Goal: Task Accomplishment & Management: Use online tool/utility

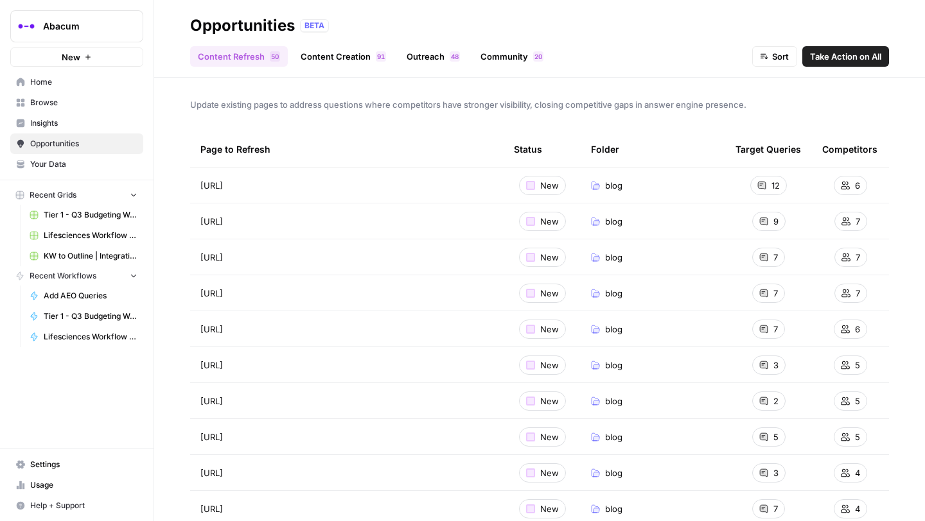
click at [341, 58] on link "Content Creation 1 9" at bounding box center [343, 56] width 101 height 21
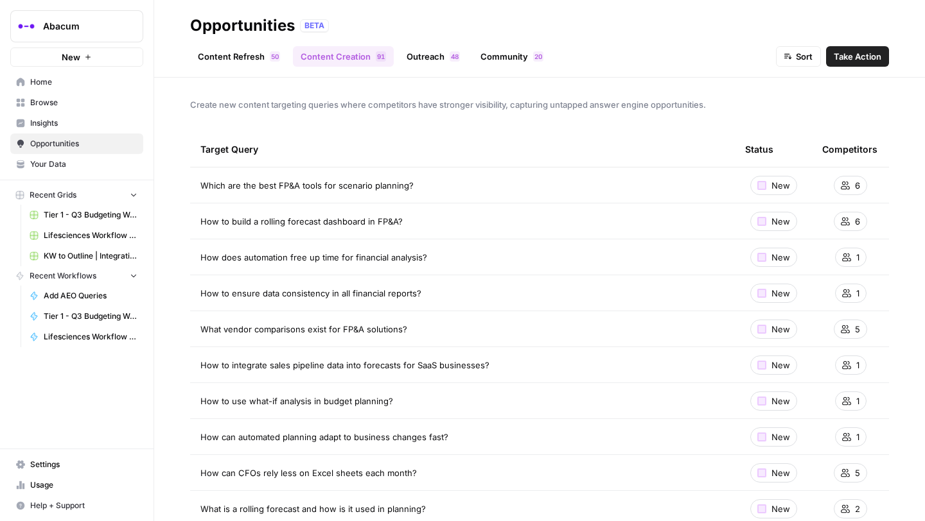
scroll to position [32, 0]
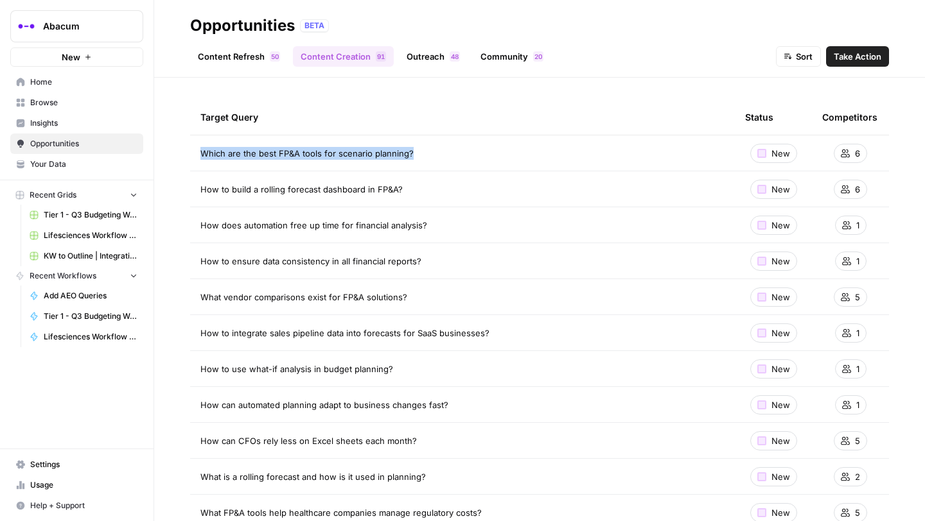
drag, startPoint x: 439, startPoint y: 148, endPoint x: 200, endPoint y: 150, distance: 238.8
click at [199, 150] on td "Which are the best FP&A tools for scenario planning?" at bounding box center [462, 152] width 544 height 35
copy span "Which are the best FP&A tools for scenario planning?"
click at [345, 150] on span "Which are the best FP&A tools for scenario planning?" at bounding box center [306, 153] width 213 height 13
drag, startPoint x: 257, startPoint y: 153, endPoint x: 404, endPoint y: 153, distance: 147.0
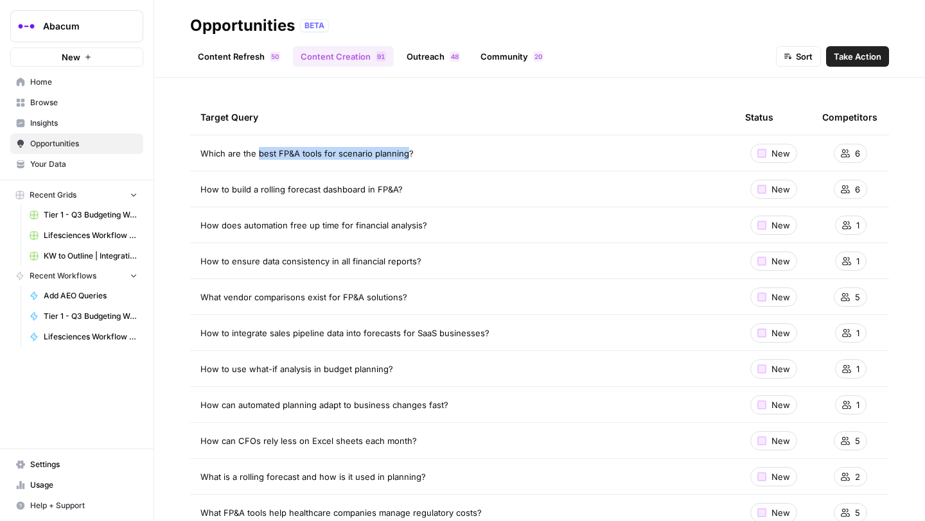
click at [404, 153] on span "Which are the best FP&A tools for scenario planning?" at bounding box center [306, 153] width 213 height 13
click at [442, 144] on td "Which are the best FP&A tools for scenario planning?" at bounding box center [462, 152] width 544 height 35
drag, startPoint x: 259, startPoint y: 191, endPoint x: 362, endPoint y: 187, distance: 103.5
click at [362, 187] on span "How to build a rolling forecast dashboard in FP&A?" at bounding box center [301, 189] width 202 height 13
copy span "rolling forecast dashboard"
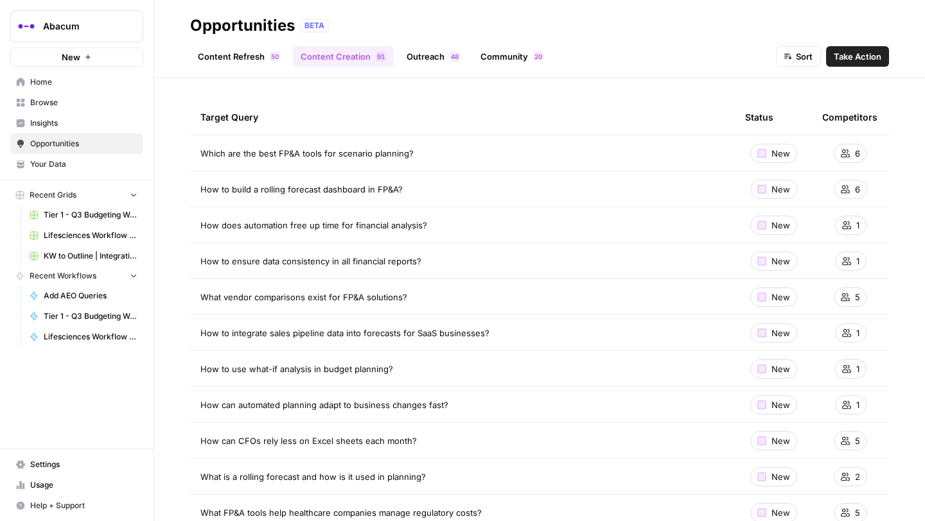
click at [401, 189] on div "How to build a rolling forecast dashboard in FP&A?" at bounding box center [462, 189] width 524 height 13
drag, startPoint x: 409, startPoint y: 190, endPoint x: 198, endPoint y: 187, distance: 210.6
click at [198, 187] on td "How to build a rolling forecast dashboard in FP&A?" at bounding box center [462, 188] width 544 height 35
copy span "How to build a rolling forecast dashboard in FP&A?"
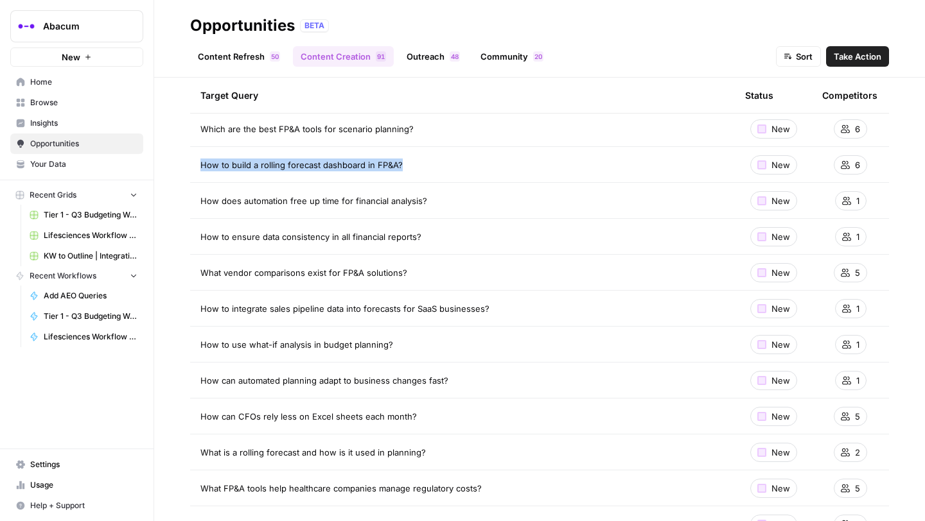
scroll to position [81, 0]
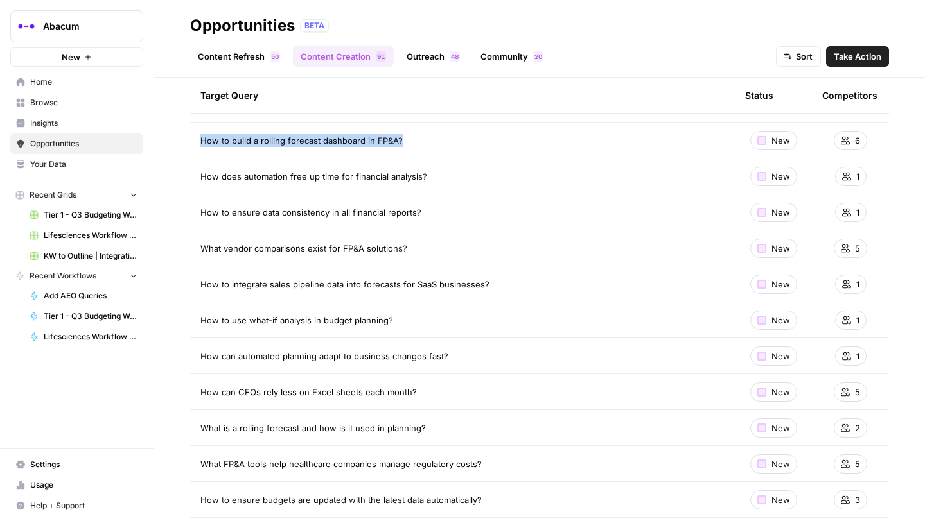
click at [596, 149] on td "How to build a rolling forecast dashboard in FP&A?" at bounding box center [462, 140] width 544 height 35
click at [849, 54] on span "Take Action" at bounding box center [857, 56] width 48 height 13
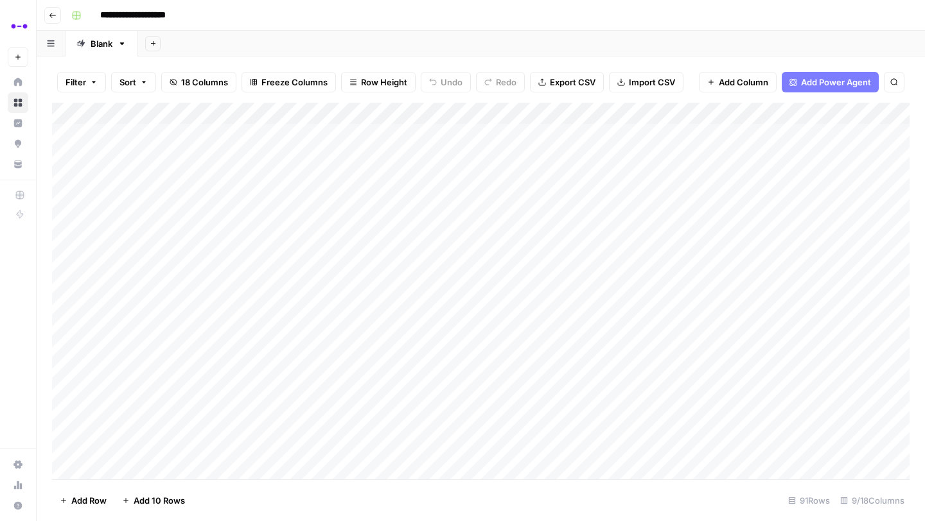
click at [503, 155] on div "Add Column" at bounding box center [480, 291] width 857 height 377
click at [275, 174] on div "Add Column" at bounding box center [480, 291] width 857 height 377
click at [288, 195] on div "Add Column" at bounding box center [480, 291] width 857 height 377
click at [632, 155] on div "Add Column" at bounding box center [480, 291] width 857 height 377
click at [650, 155] on div "Add Column" at bounding box center [480, 291] width 857 height 377
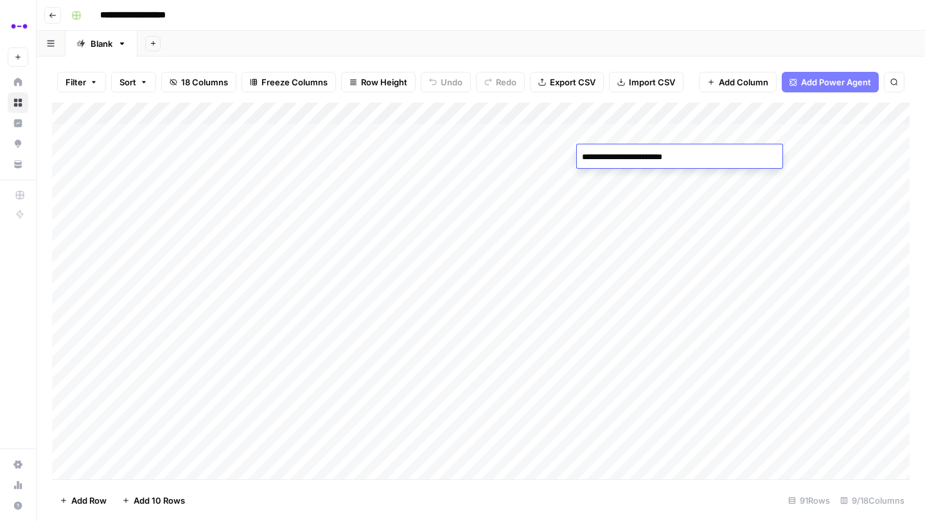
type textarea "**********"
click at [625, 186] on div "Add Column" at bounding box center [480, 291] width 857 height 377
click at [770, 153] on div "Add Column" at bounding box center [480, 291] width 857 height 377
click at [617, 156] on div "Add Column" at bounding box center [480, 291] width 857 height 377
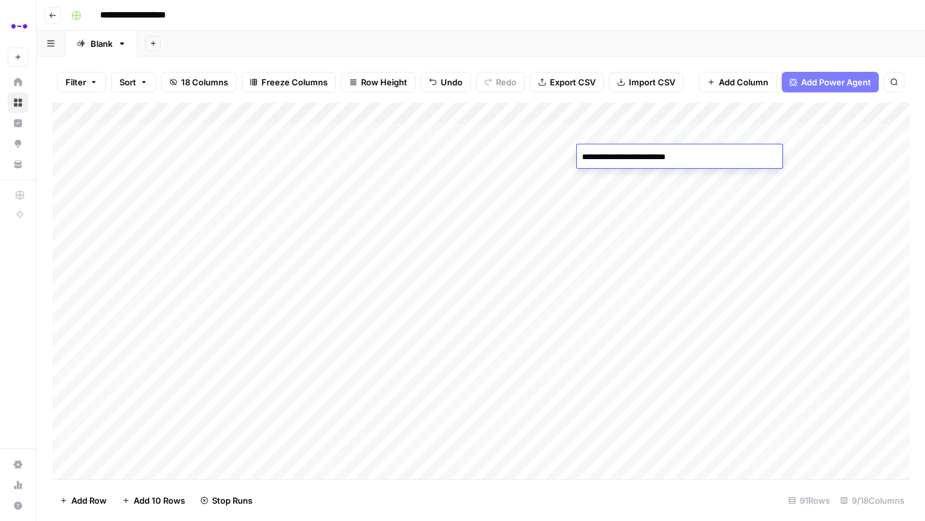
click at [618, 205] on div "Add Column" at bounding box center [480, 291] width 857 height 377
click at [753, 153] on div "Add Column" at bounding box center [480, 291] width 857 height 377
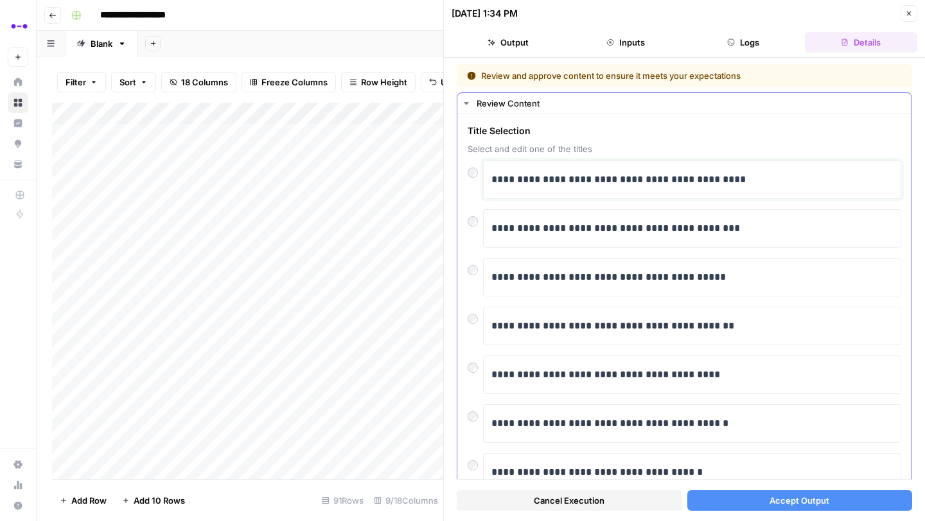
click at [558, 182] on p "**********" at bounding box center [691, 179] width 401 height 17
click at [690, 181] on p "**********" at bounding box center [691, 179] width 401 height 17
drag, startPoint x: 734, startPoint y: 183, endPoint x: 692, endPoint y: 182, distance: 41.7
click at [692, 182] on p "**********" at bounding box center [691, 179] width 401 height 17
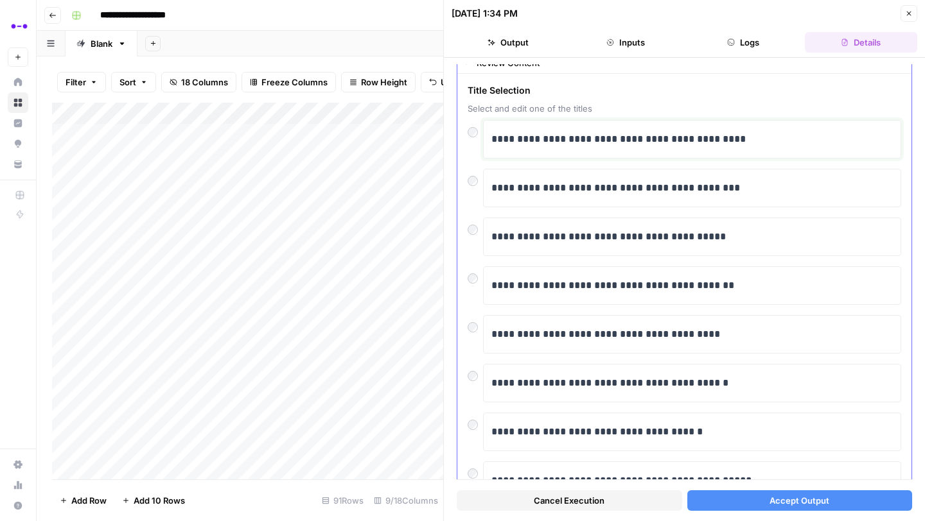
scroll to position [21, 0]
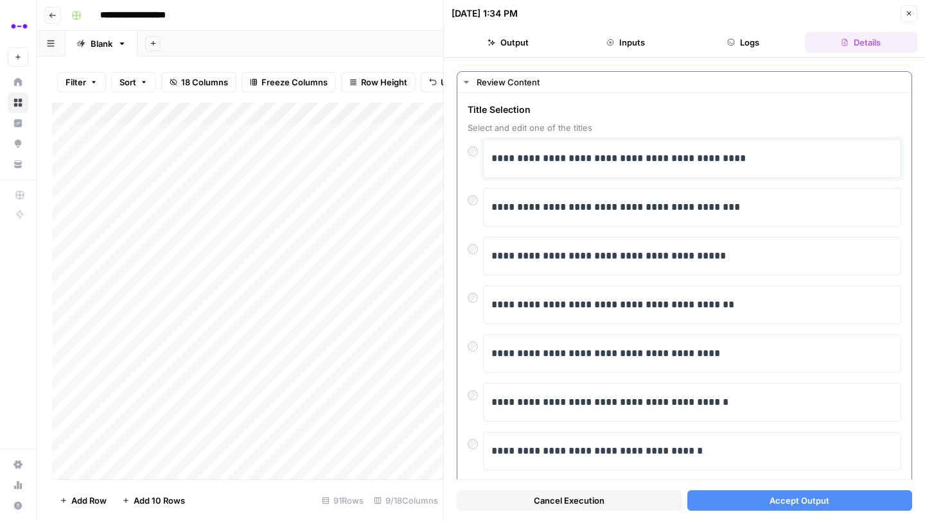
click at [550, 161] on p "**********" at bounding box center [691, 158] width 401 height 17
click at [735, 507] on button "Accept Output" at bounding box center [799, 501] width 225 height 21
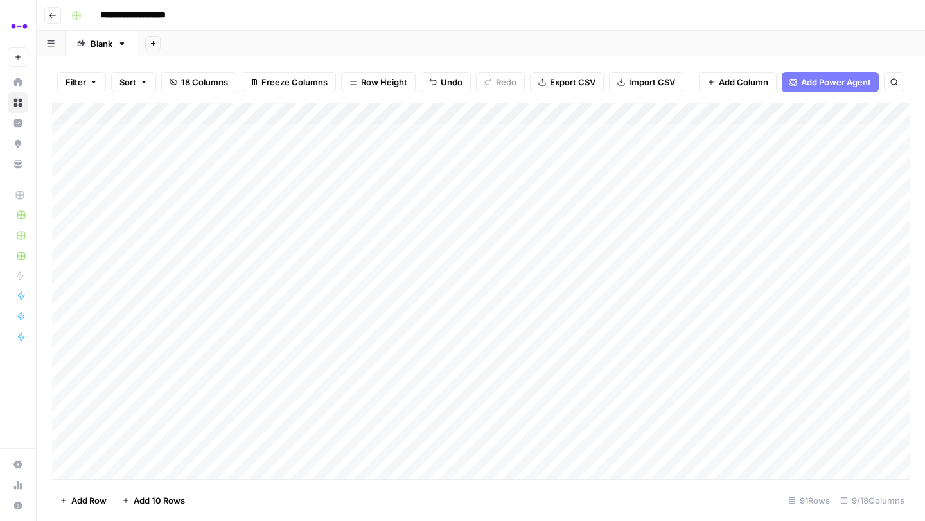
click at [225, 180] on div "Add Column" at bounding box center [480, 291] width 857 height 377
click at [236, 199] on div "Add Column" at bounding box center [480, 291] width 857 height 377
click at [297, 220] on div "Add Column" at bounding box center [480, 291] width 857 height 377
click at [299, 242] on div "Add Column" at bounding box center [480, 291] width 857 height 377
click at [310, 241] on div "Add Column" at bounding box center [480, 291] width 857 height 377
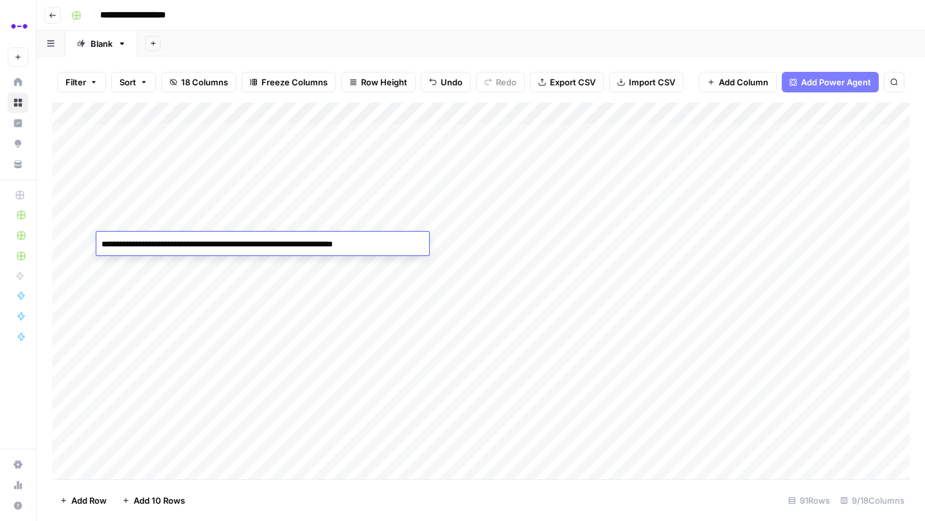
click at [310, 241] on textarea "**********" at bounding box center [262, 245] width 333 height 18
click at [491, 238] on div "Add Column" at bounding box center [480, 291] width 857 height 377
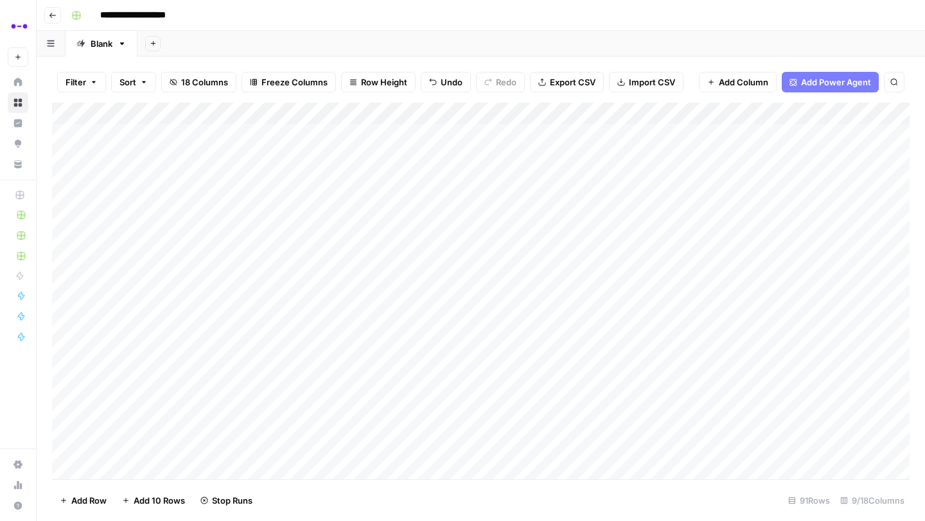
click at [498, 268] on div "Add Column" at bounding box center [480, 291] width 857 height 377
click at [241, 265] on div "Add Column" at bounding box center [480, 291] width 857 height 377
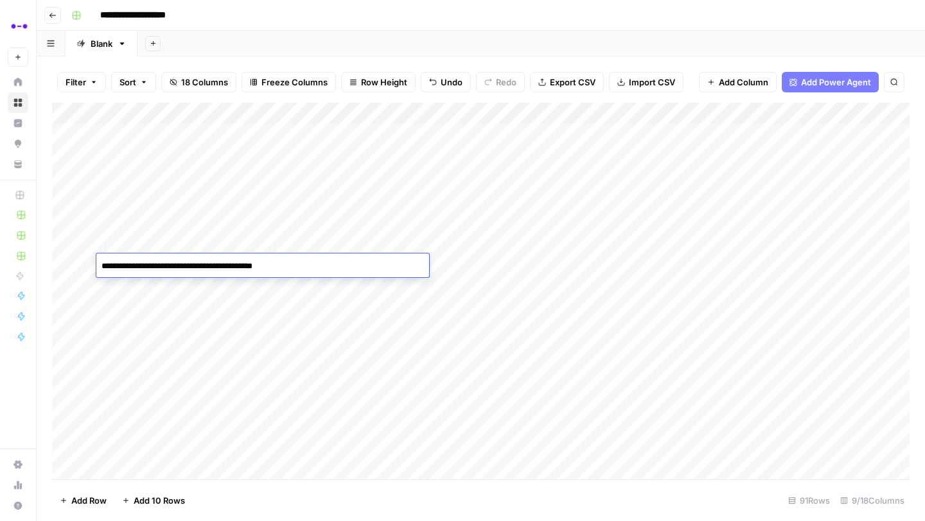
click at [241, 265] on textarea "**********" at bounding box center [262, 266] width 333 height 18
click at [288, 203] on div "Add Column" at bounding box center [480, 291] width 857 height 377
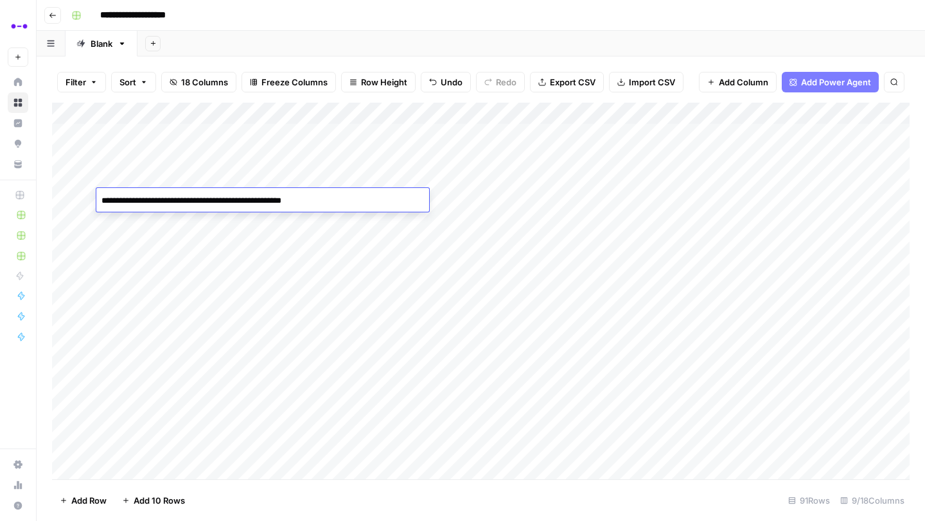
click at [297, 200] on textarea "**********" at bounding box center [262, 201] width 333 height 18
click at [308, 199] on textarea "**********" at bounding box center [262, 201] width 333 height 18
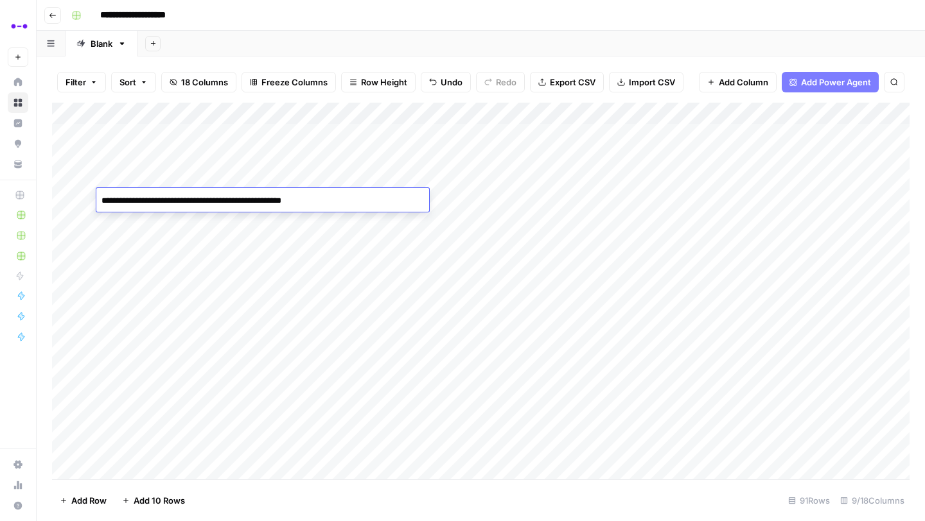
click at [624, 269] on div "Add Column" at bounding box center [480, 291] width 857 height 377
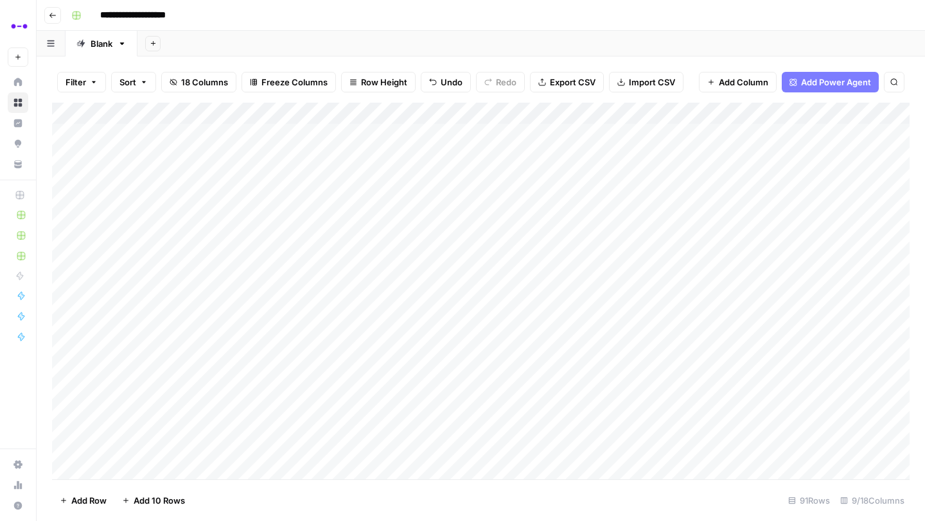
click at [624, 266] on div "Add Column" at bounding box center [480, 291] width 857 height 377
click at [624, 266] on textarea "**********" at bounding box center [679, 266] width 205 height 18
drag, startPoint x: 648, startPoint y: 266, endPoint x: 525, endPoint y: 266, distance: 123.9
click at [525, 266] on body "**********" at bounding box center [462, 260] width 925 height 521
click at [602, 266] on textarea "**********" at bounding box center [679, 266] width 205 height 18
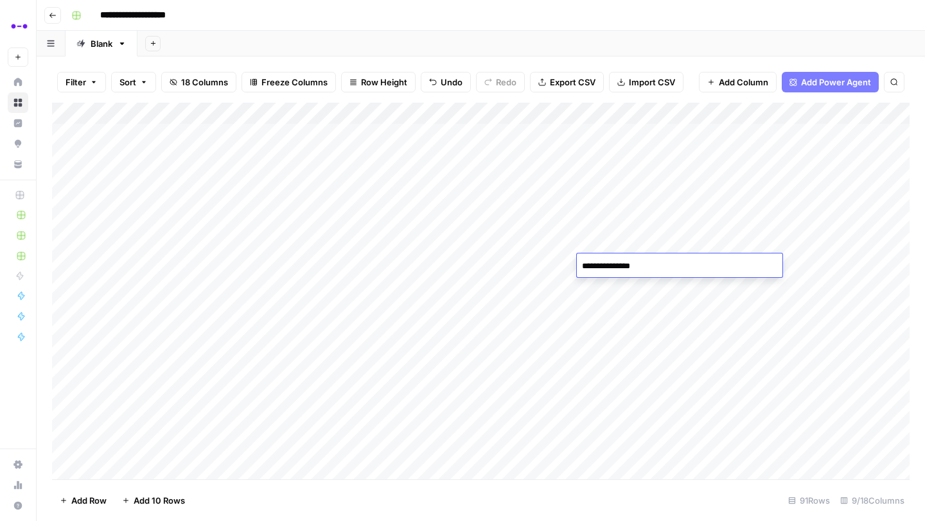
type textarea "**********"
click at [643, 342] on div "Add Column" at bounding box center [480, 291] width 857 height 377
click at [769, 261] on div "Add Column" at bounding box center [480, 291] width 857 height 377
click at [297, 238] on div "Add Column" at bounding box center [480, 291] width 857 height 377
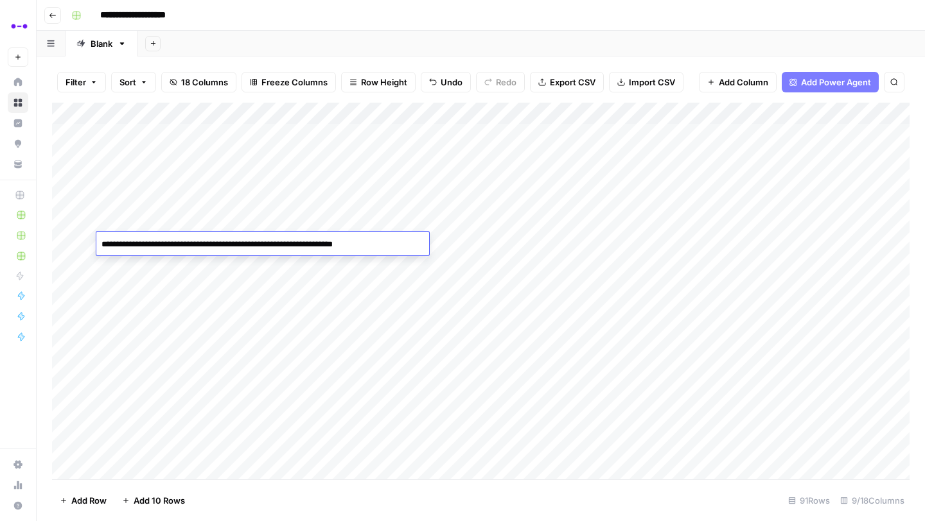
click at [297, 238] on textarea "**********" at bounding box center [262, 245] width 333 height 18
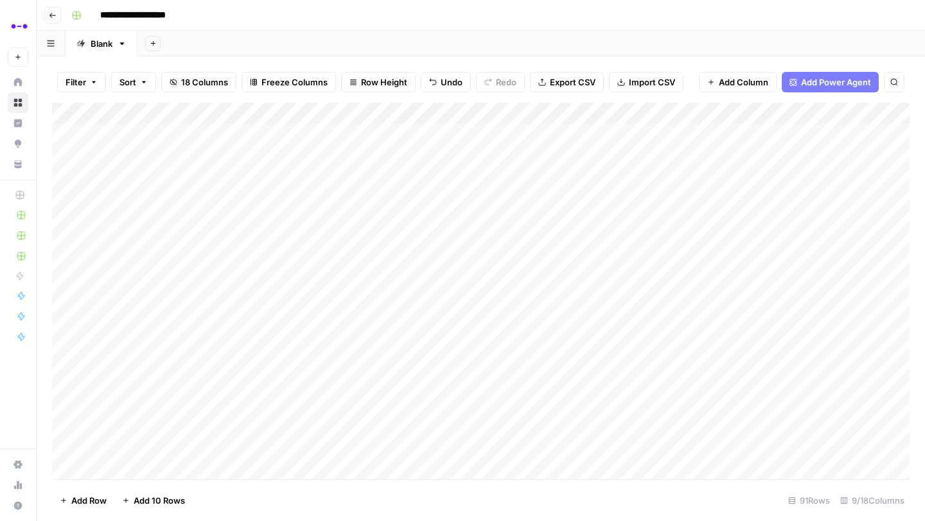
click at [757, 239] on div "Add Column" at bounding box center [480, 291] width 857 height 377
click at [286, 242] on div "Add Column" at bounding box center [480, 291] width 857 height 377
click at [317, 266] on div "Add Column" at bounding box center [480, 291] width 857 height 377
click at [329, 288] on div "Add Column" at bounding box center [480, 291] width 857 height 377
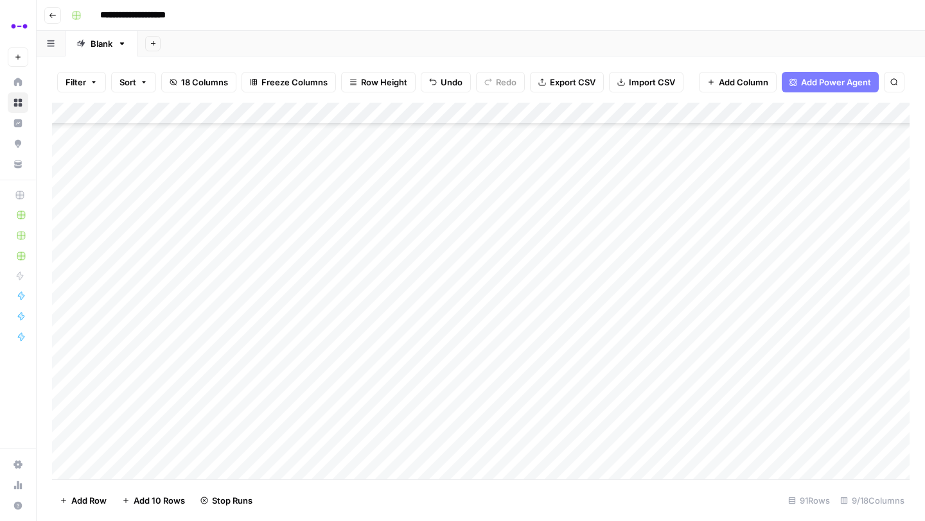
scroll to position [86, 0]
click at [342, 262] on div "Add Column" at bounding box center [480, 291] width 857 height 377
click at [286, 250] on div "Add Column" at bounding box center [480, 291] width 857 height 377
click at [496, 243] on div "Add Column" at bounding box center [480, 291] width 857 height 377
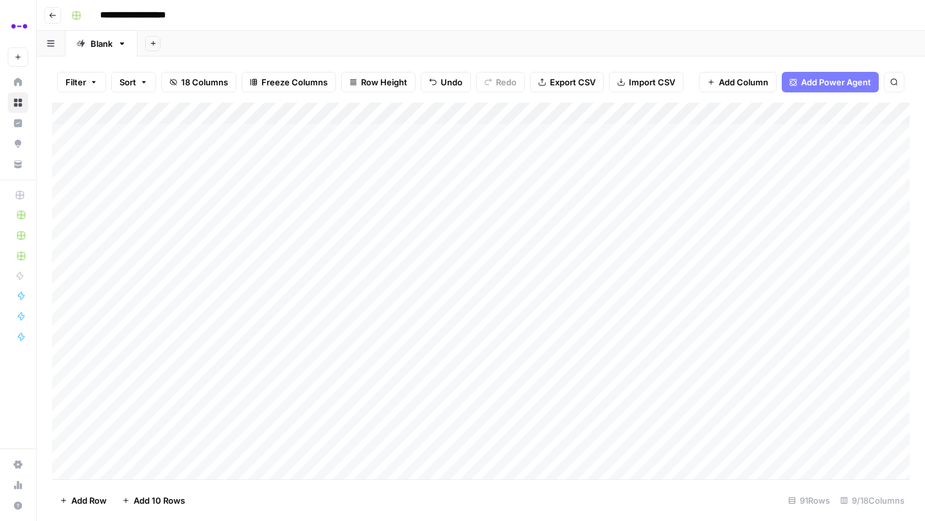
click at [773, 242] on div "Add Column" at bounding box center [480, 291] width 857 height 377
click at [842, 239] on div "Add Column" at bounding box center [480, 291] width 857 height 377
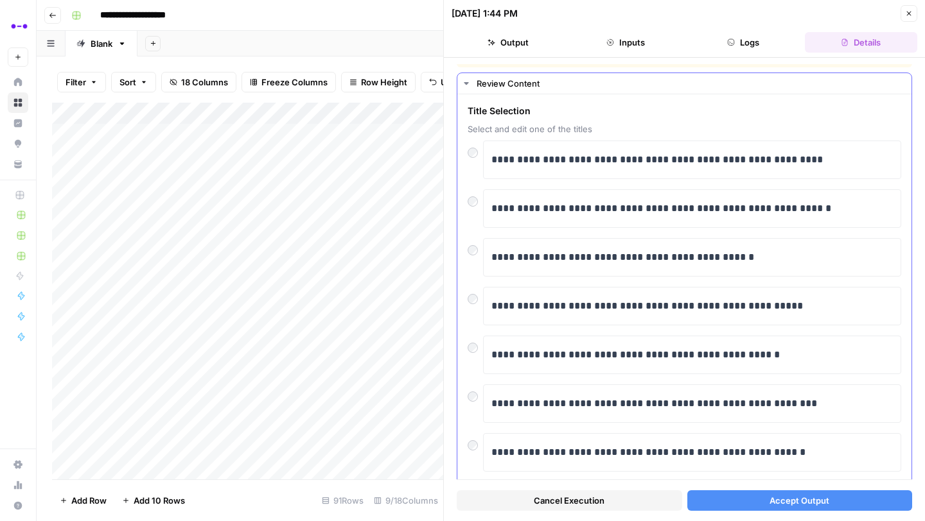
scroll to position [21, 0]
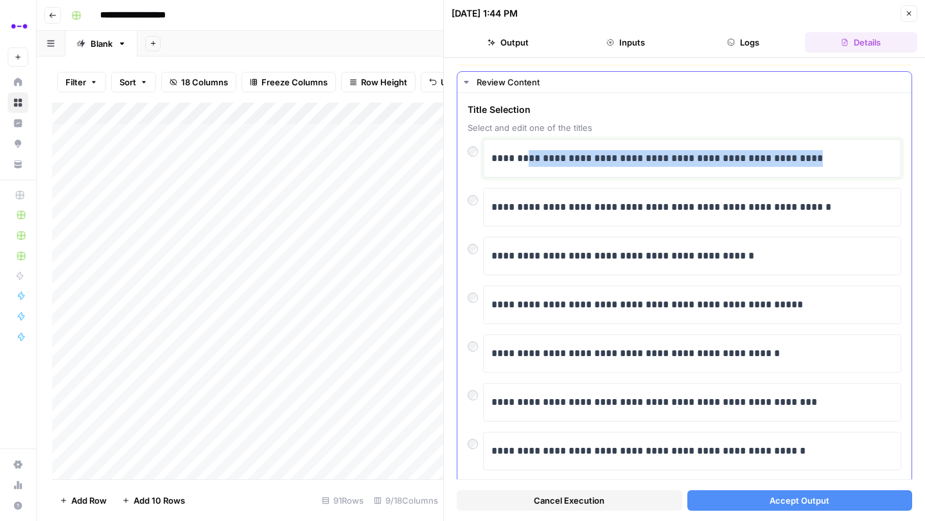
drag, startPoint x: 816, startPoint y: 162, endPoint x: 521, endPoint y: 162, distance: 294.7
click at [521, 162] on p "**********" at bounding box center [691, 158] width 401 height 17
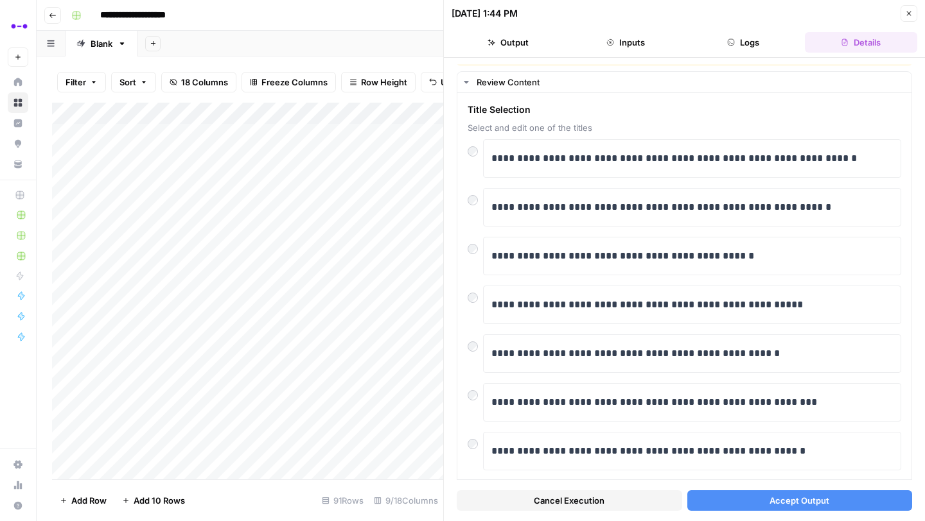
click at [734, 497] on button "Accept Output" at bounding box center [799, 501] width 225 height 21
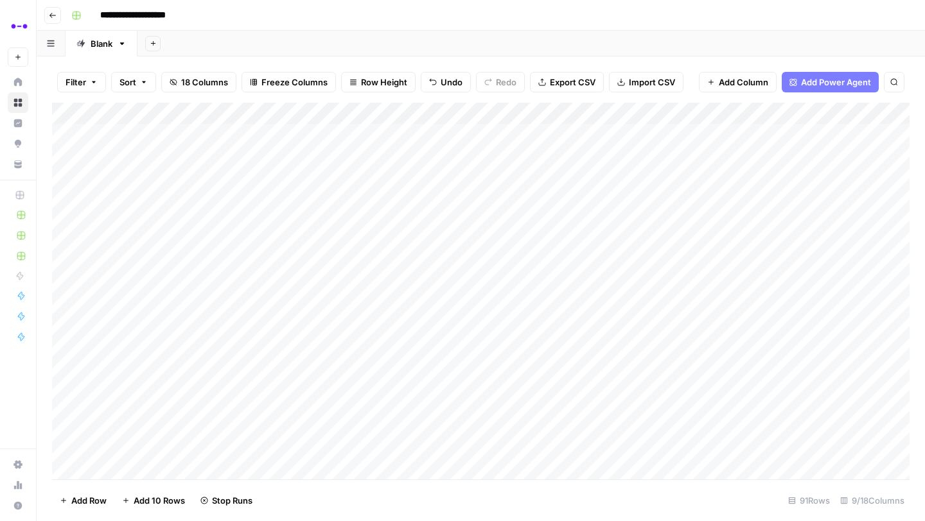
click at [838, 268] on div "Add Column" at bounding box center [480, 291] width 857 height 377
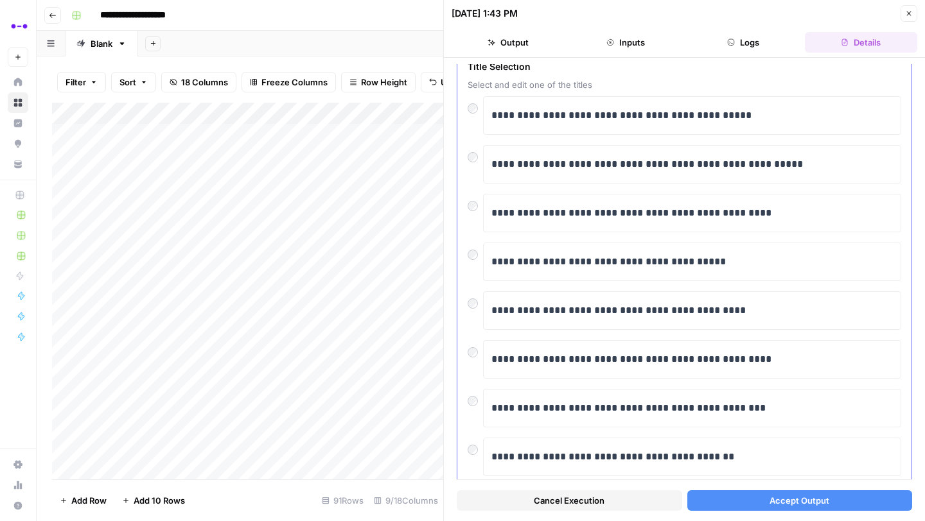
scroll to position [47, 0]
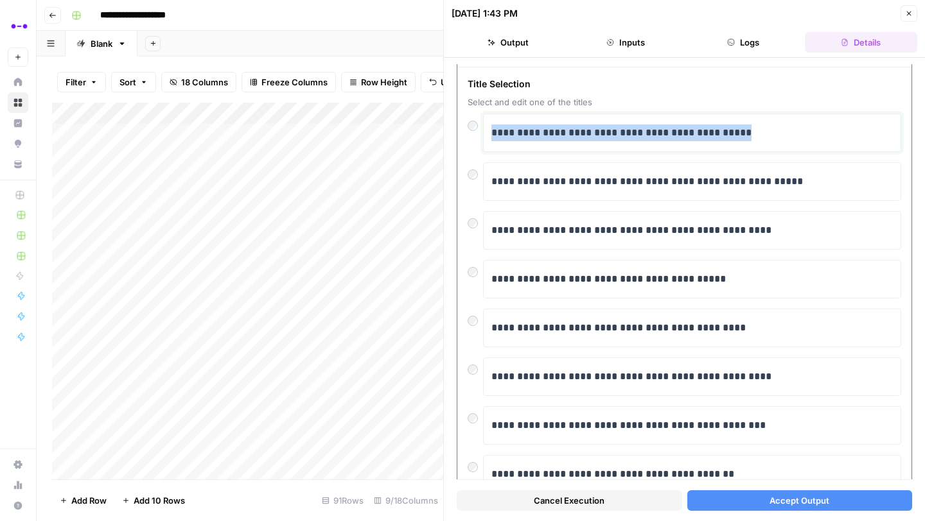
drag, startPoint x: 748, startPoint y: 135, endPoint x: 494, endPoint y: 137, distance: 253.6
click at [494, 137] on p "**********" at bounding box center [691, 133] width 401 height 17
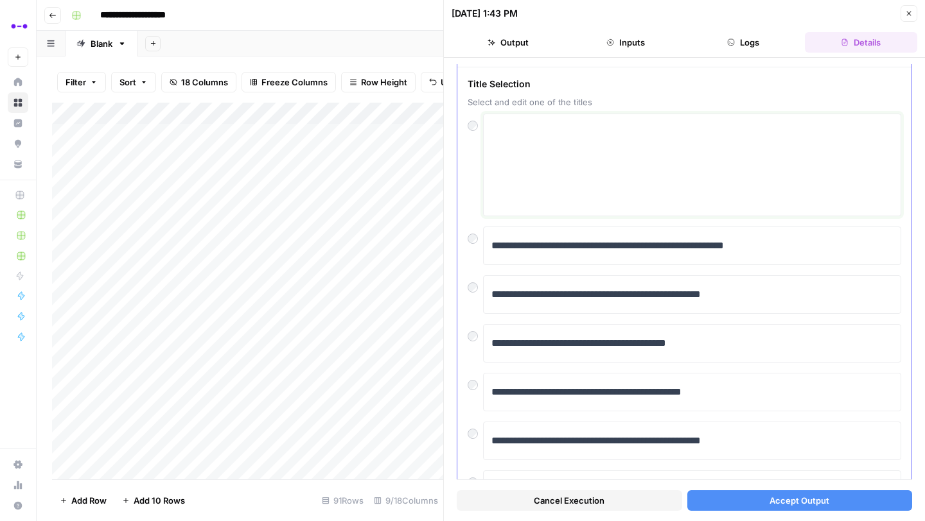
click at [539, 138] on textarea at bounding box center [691, 164] width 401 height 91
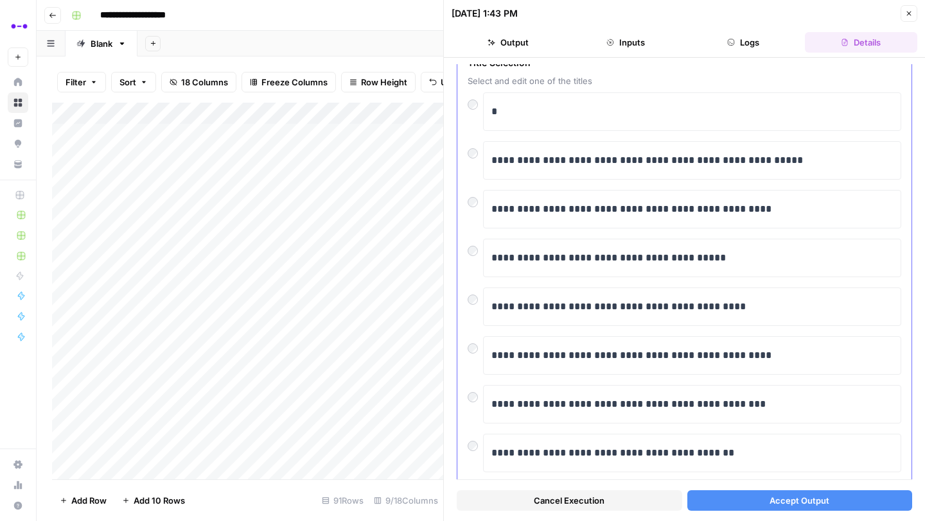
scroll to position [55, 0]
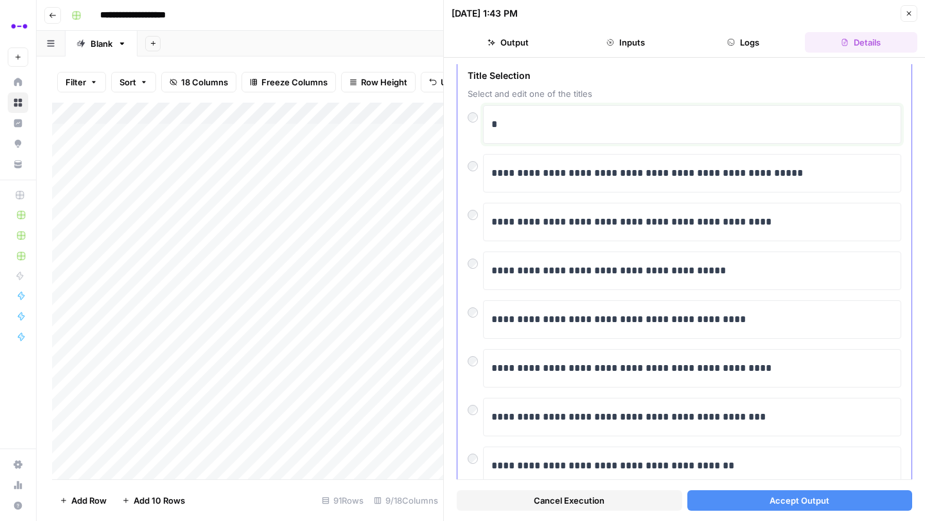
click at [517, 130] on p "*" at bounding box center [691, 124] width 401 height 17
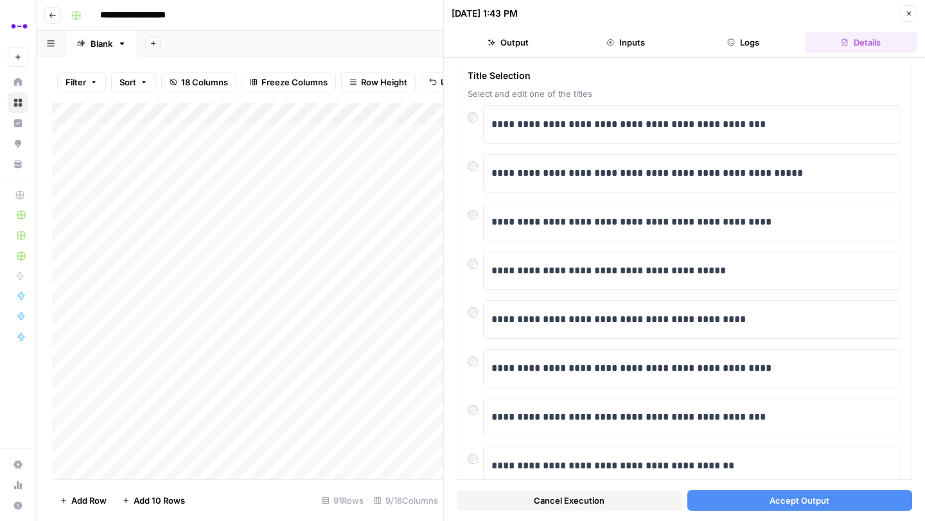
click at [722, 509] on button "Accept Output" at bounding box center [799, 501] width 225 height 21
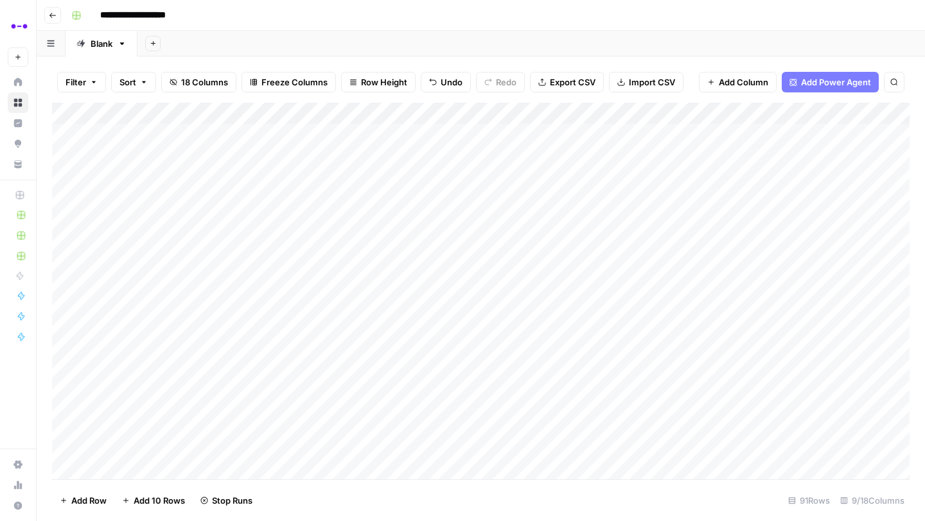
click at [777, 327] on div "Add Column" at bounding box center [480, 291] width 857 height 377
click at [866, 110] on span "Add Column" at bounding box center [879, 114] width 45 height 12
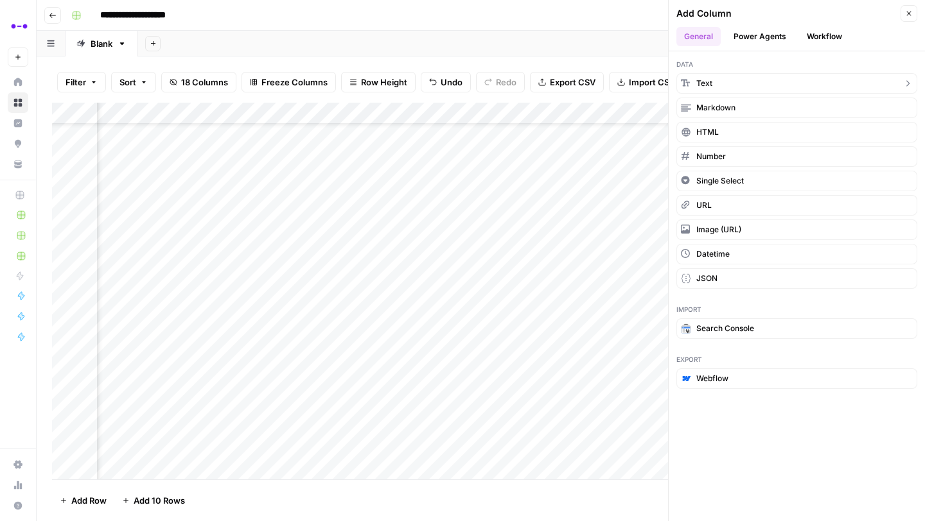
click at [711, 81] on span "Text" at bounding box center [704, 84] width 16 height 12
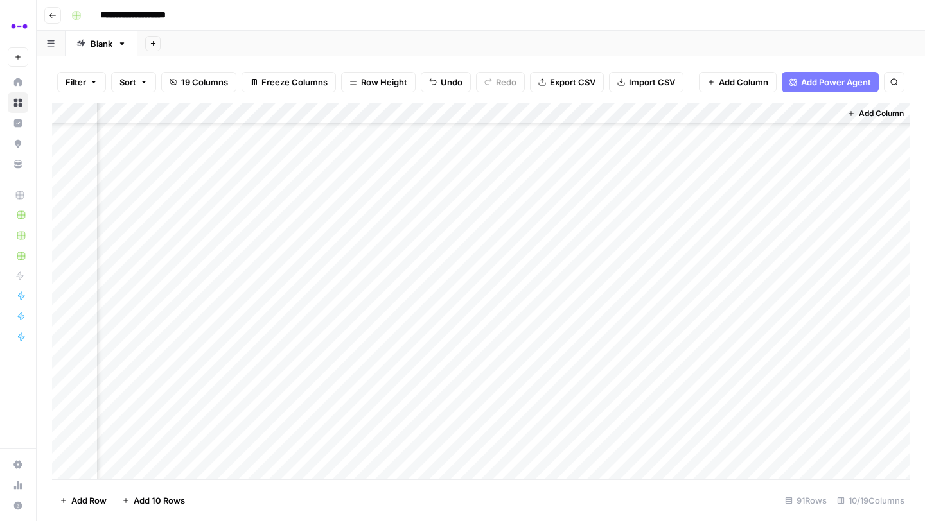
scroll to position [50, 832]
click at [725, 117] on div "Add Column" at bounding box center [480, 291] width 857 height 377
drag, startPoint x: 725, startPoint y: 142, endPoint x: 600, endPoint y: 142, distance: 125.8
click at [600, 142] on body "**********" at bounding box center [462, 260] width 925 height 521
drag, startPoint x: 719, startPoint y: 145, endPoint x: 657, endPoint y: 146, distance: 62.3
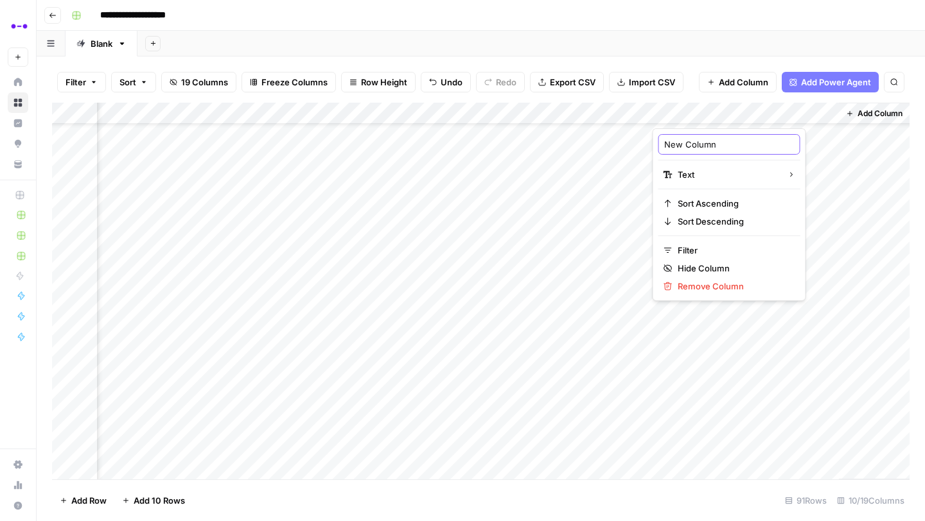
click at [657, 146] on div "New Column Text Sort Ascending Sort Descending Filter Hide Column Remove Column" at bounding box center [728, 214] width 153 height 173
type input "Type"
click at [697, 108] on div "Add Column" at bounding box center [480, 291] width 857 height 377
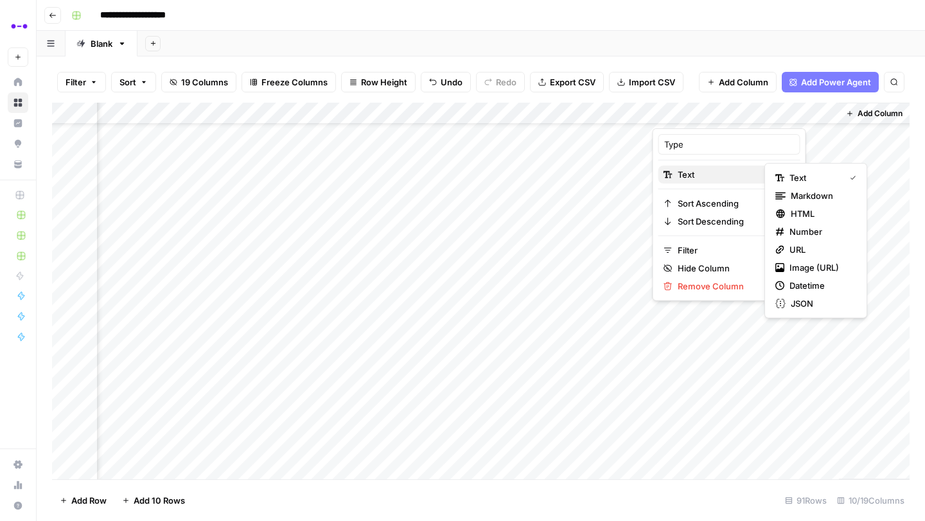
click at [708, 178] on span "Text" at bounding box center [727, 174] width 100 height 13
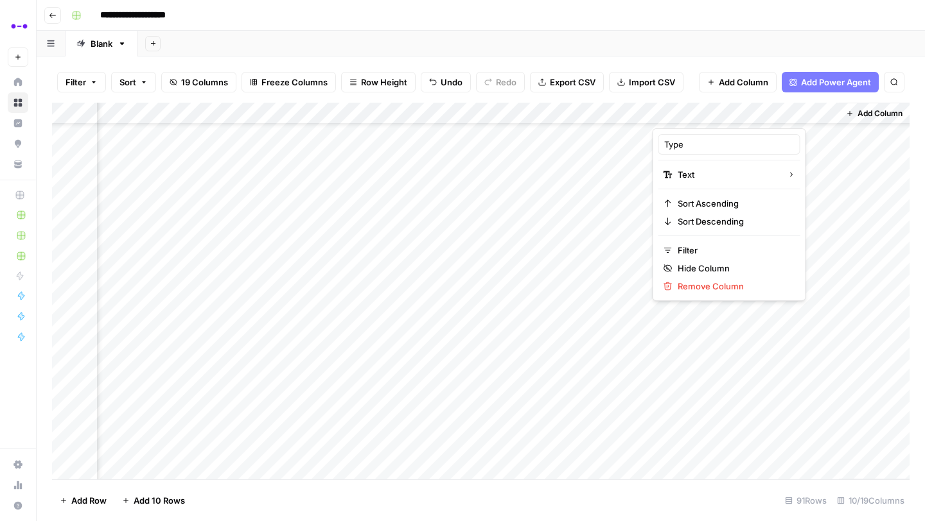
click at [822, 116] on div at bounding box center [745, 116] width 186 height 26
click at [802, 178] on span "Text" at bounding box center [814, 177] width 50 height 13
click at [732, 126] on div "Add Column" at bounding box center [480, 291] width 857 height 377
drag, startPoint x: 837, startPoint y: 110, endPoint x: 774, endPoint y: 110, distance: 62.3
click at [774, 110] on div "Add Column" at bounding box center [480, 291] width 857 height 377
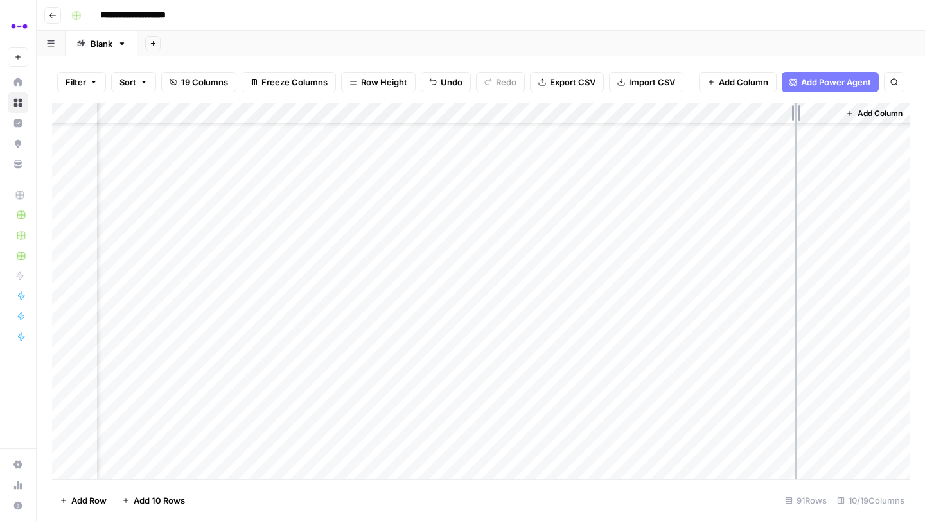
drag, startPoint x: 836, startPoint y: 110, endPoint x: 782, endPoint y: 114, distance: 54.1
click at [782, 114] on div "Add Column" at bounding box center [480, 291] width 857 height 377
drag, startPoint x: 767, startPoint y: 110, endPoint x: 220, endPoint y: 124, distance: 547.8
click at [220, 124] on div "Add Column" at bounding box center [480, 291] width 857 height 377
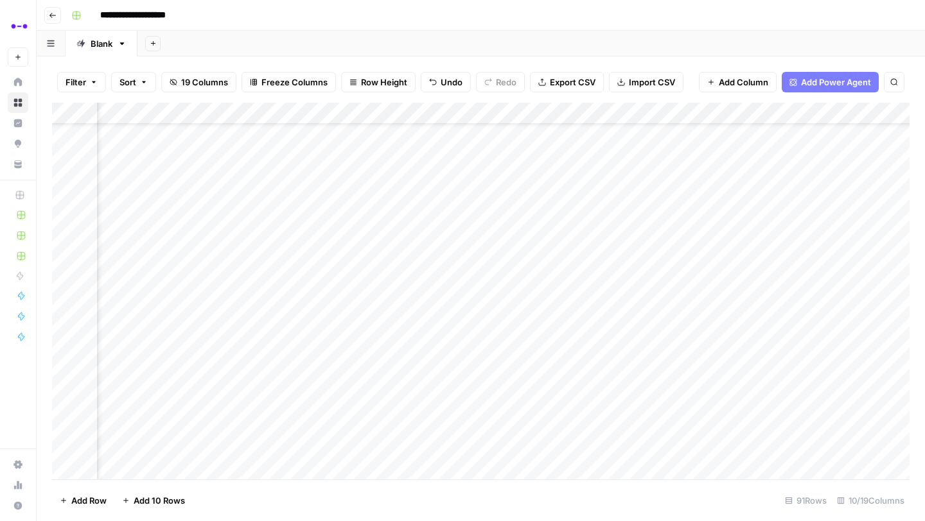
scroll to position [50, 305]
drag, startPoint x: 706, startPoint y: 109, endPoint x: 301, endPoint y: 112, distance: 404.5
click at [301, 112] on div "Add Column" at bounding box center [480, 291] width 857 height 377
drag, startPoint x: 623, startPoint y: 105, endPoint x: 229, endPoint y: 108, distance: 393.6
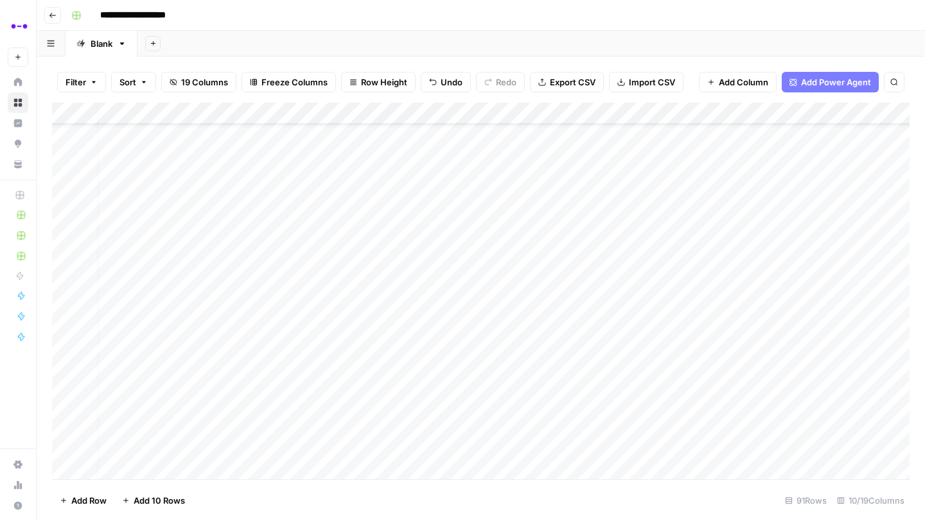
click at [229, 108] on div "Add Column" at bounding box center [480, 291] width 857 height 377
click at [216, 105] on div "Add Column" at bounding box center [480, 291] width 857 height 377
click at [873, 106] on button "Add Column" at bounding box center [873, 113] width 67 height 17
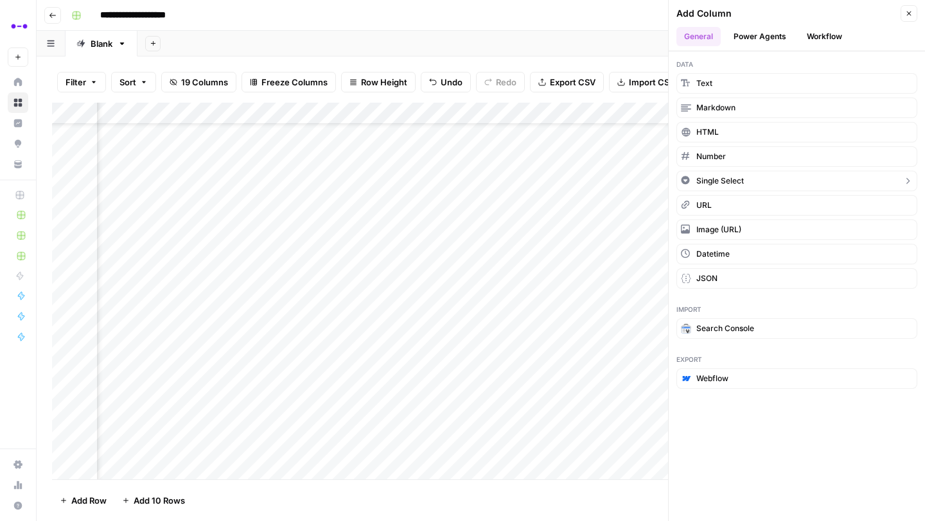
click at [719, 177] on span "Single Select" at bounding box center [720, 181] width 48 height 12
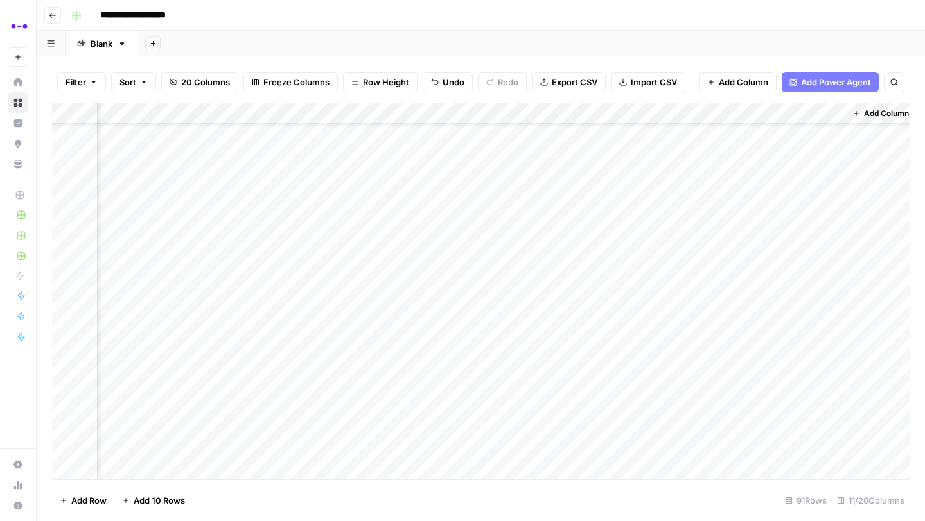
scroll to position [50, 893]
drag, startPoint x: 781, startPoint y: 117, endPoint x: 243, endPoint y: 130, distance: 538.8
click at [243, 130] on div "Add Column" at bounding box center [480, 291] width 857 height 377
drag, startPoint x: 851, startPoint y: 109, endPoint x: 193, endPoint y: 135, distance: 658.6
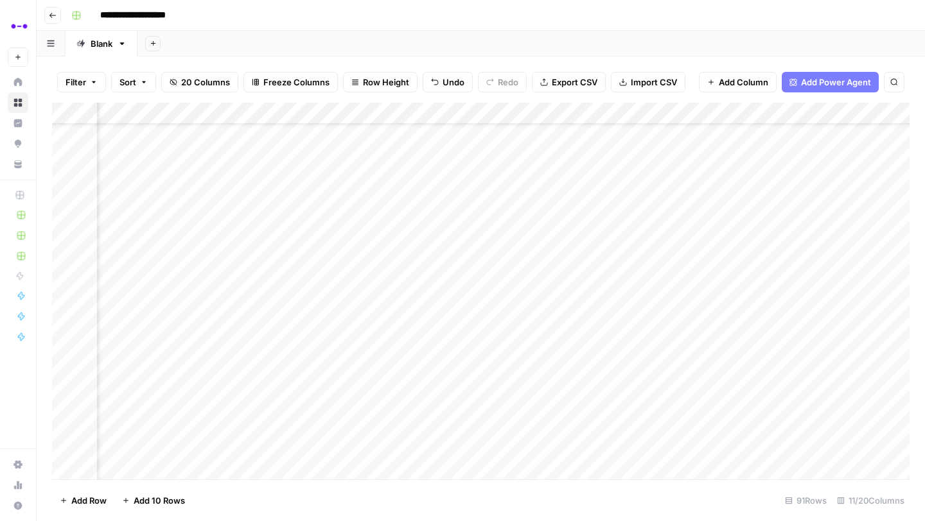
click at [193, 135] on div "Add Column" at bounding box center [480, 291] width 857 height 377
click at [271, 110] on div "Add Column" at bounding box center [480, 291] width 857 height 377
click at [279, 138] on input "New Column" at bounding box center [317, 144] width 156 height 13
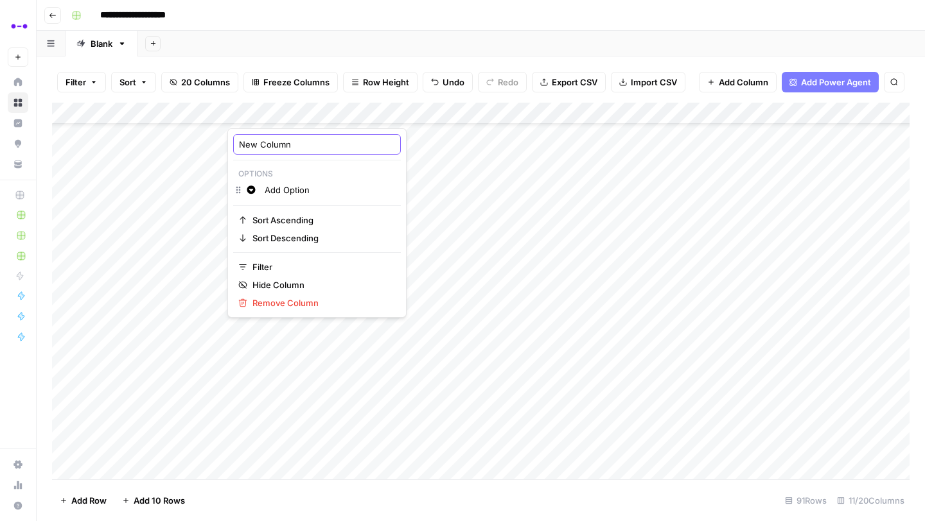
click at [279, 138] on input "New Column" at bounding box center [317, 144] width 156 height 13
type input "Type"
click at [195, 111] on div "Add Column" at bounding box center [480, 291] width 857 height 377
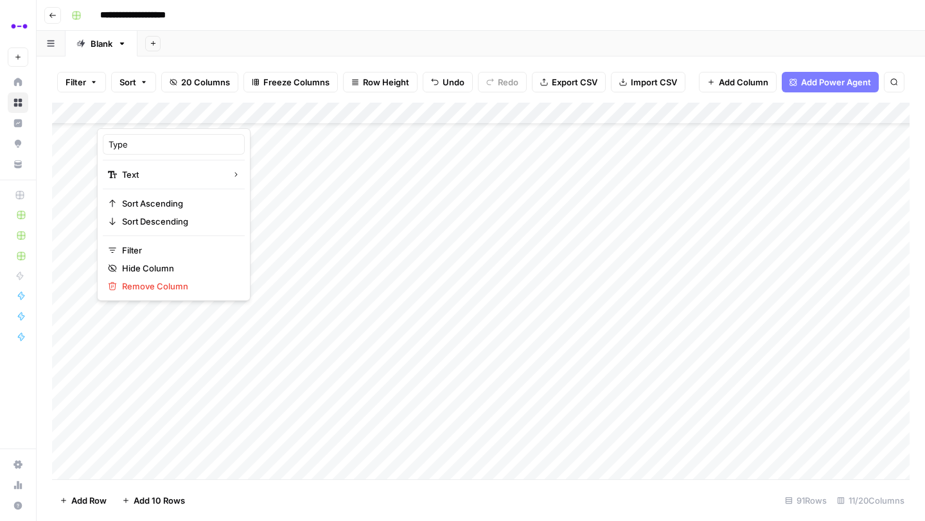
click at [213, 110] on div at bounding box center [162, 116] width 131 height 26
click at [218, 114] on div at bounding box center [162, 116] width 131 height 26
click at [177, 286] on span "Remove Column" at bounding box center [178, 286] width 112 height 13
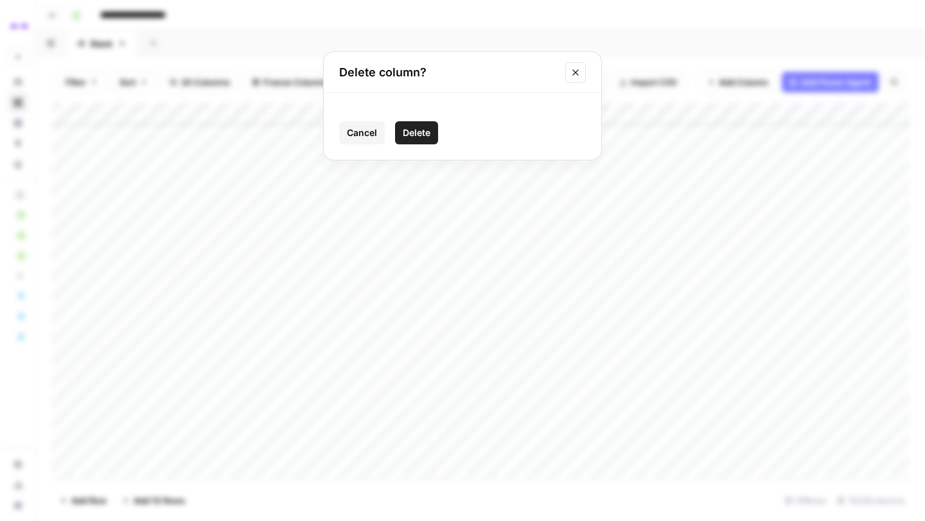
click at [419, 133] on span "Delete" at bounding box center [417, 132] width 28 height 13
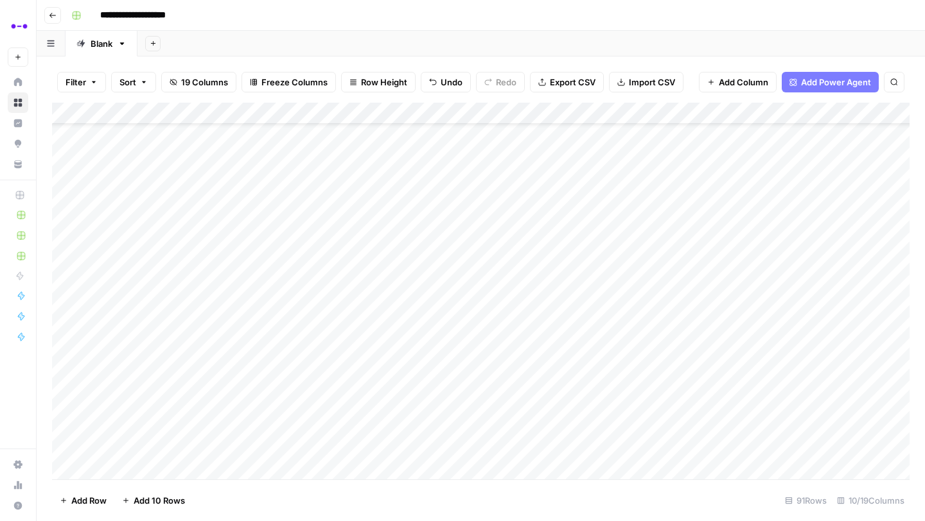
click at [139, 116] on div "Add Column" at bounding box center [480, 291] width 857 height 377
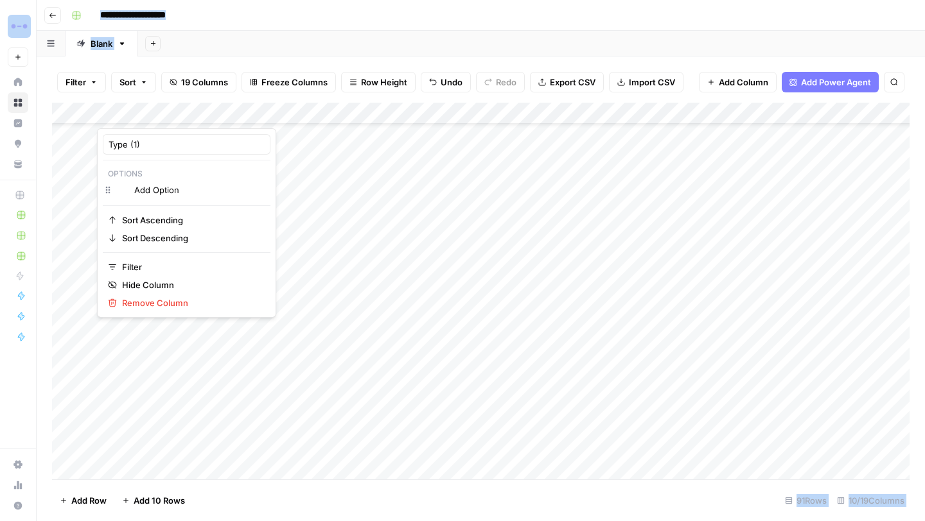
click at [139, 116] on div at bounding box center [155, 116] width 116 height 26
click at [163, 147] on input "Type (1)" at bounding box center [187, 144] width 156 height 13
type input "Type"
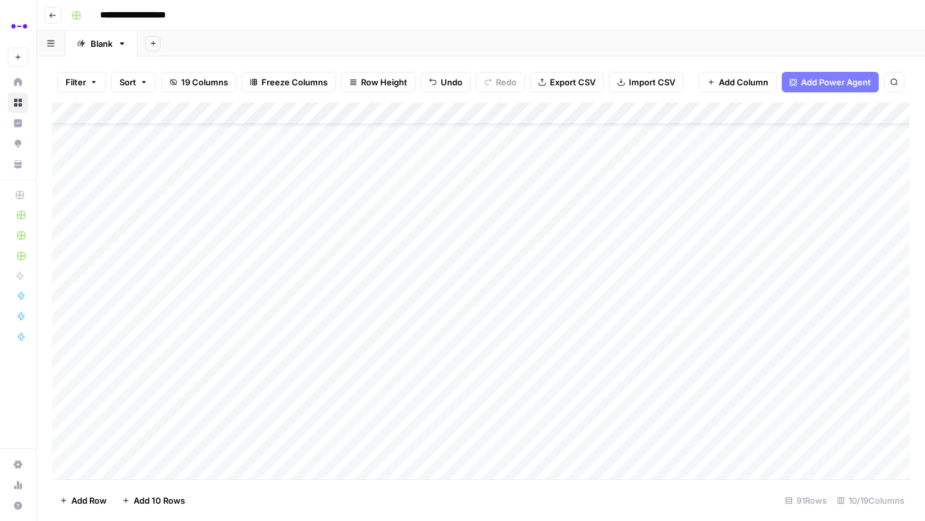
click at [139, 150] on div "Add Column" at bounding box center [480, 291] width 857 height 377
click at [147, 158] on div "Add Column" at bounding box center [480, 291] width 857 height 377
type input "New"
click at [183, 330] on div "Add Column" at bounding box center [480, 291] width 857 height 377
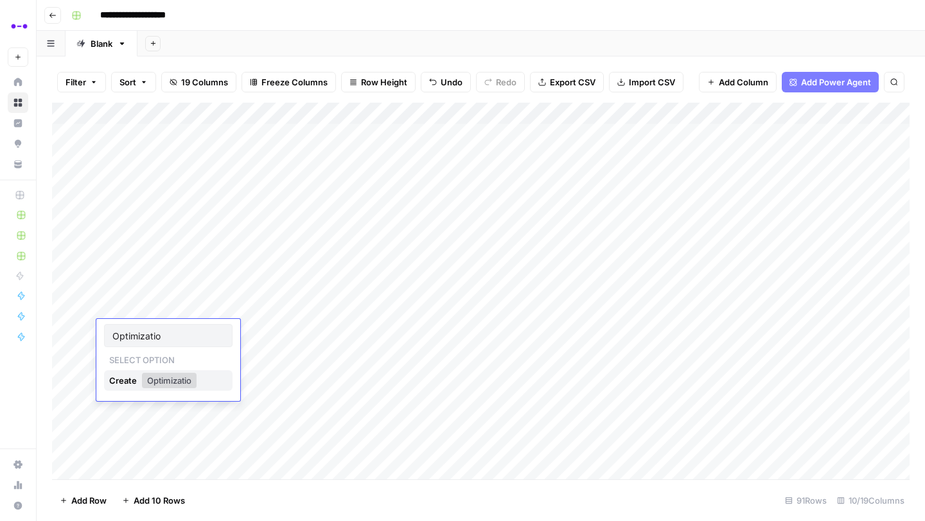
type input "Optimization"
click at [115, 153] on div "Add Column" at bounding box center [480, 291] width 857 height 377
click at [114, 152] on div "Add Column" at bounding box center [480, 291] width 857 height 377
click at [139, 112] on div "Add Column" at bounding box center [480, 291] width 857 height 377
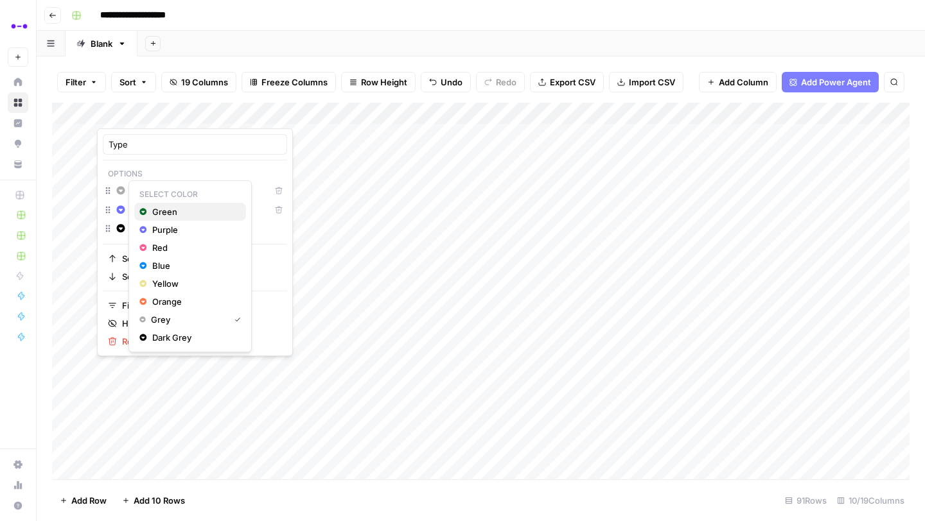
click at [152, 214] on span "Green" at bounding box center [193, 211] width 83 height 13
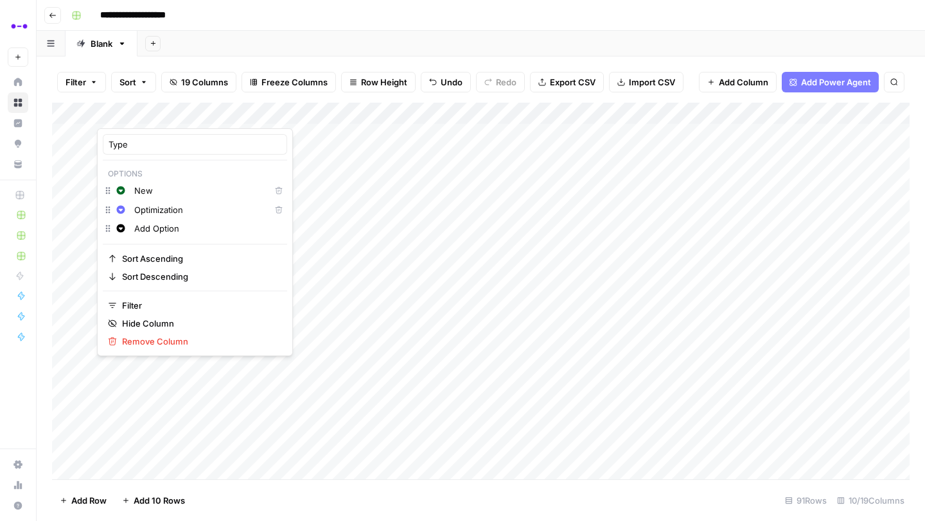
click at [189, 33] on div "Add Sheet" at bounding box center [530, 44] width 787 height 26
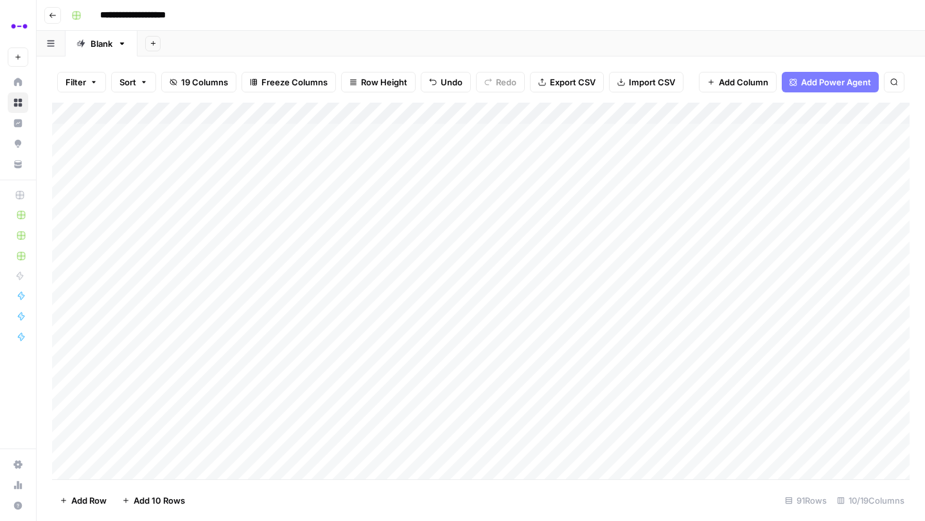
click at [190, 241] on div "Add Column" at bounding box center [480, 291] width 857 height 377
click at [141, 296] on button "New" at bounding box center [131, 293] width 29 height 15
click at [135, 268] on div "Add Column" at bounding box center [480, 291] width 857 height 377
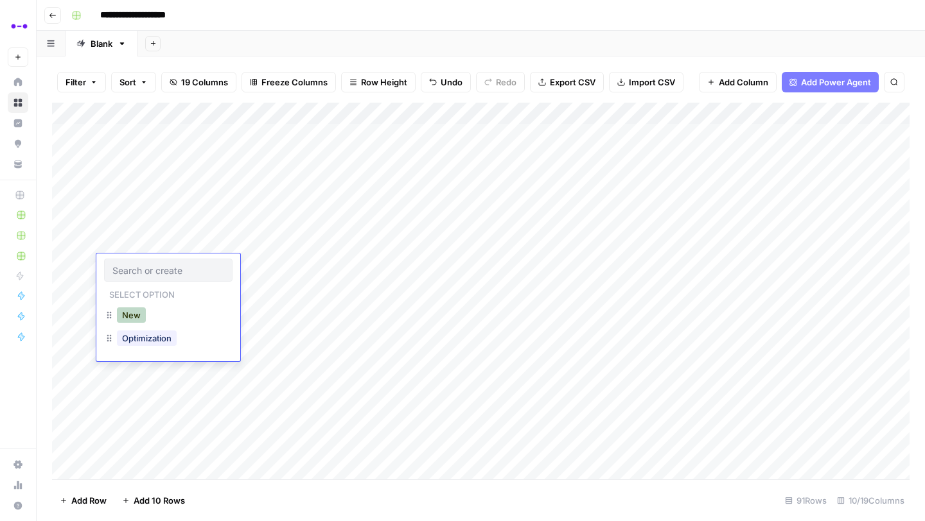
click at [129, 312] on button "New" at bounding box center [131, 315] width 29 height 15
click at [862, 329] on div "Add Column" at bounding box center [480, 291] width 857 height 377
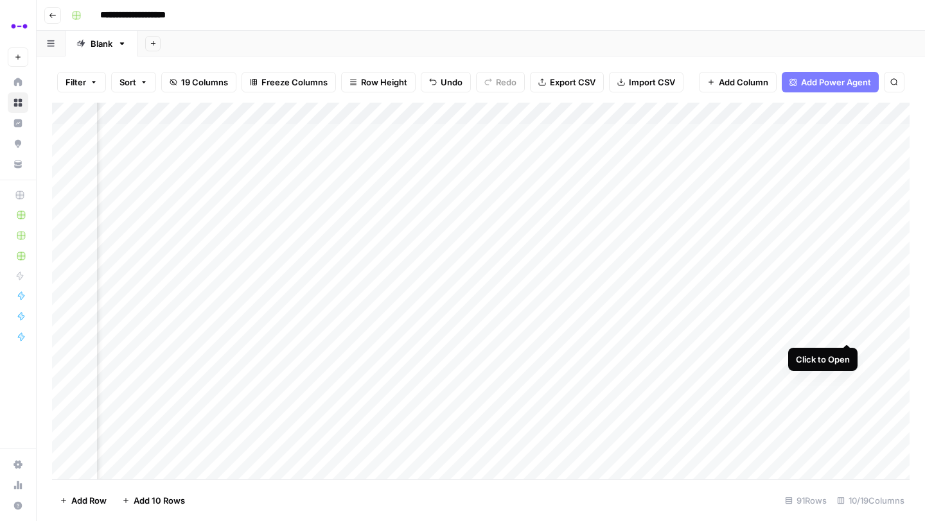
click at [849, 331] on div "Add Column" at bounding box center [480, 291] width 857 height 377
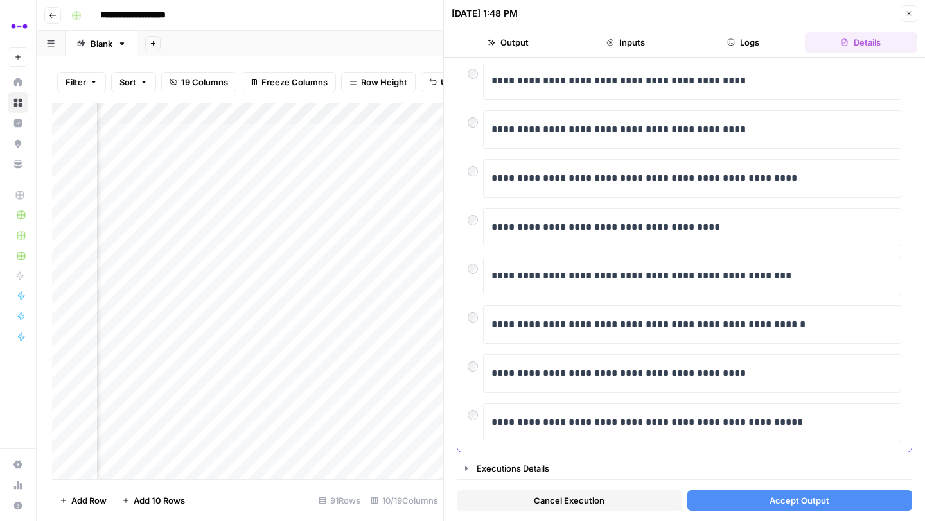
scroll to position [170, 0]
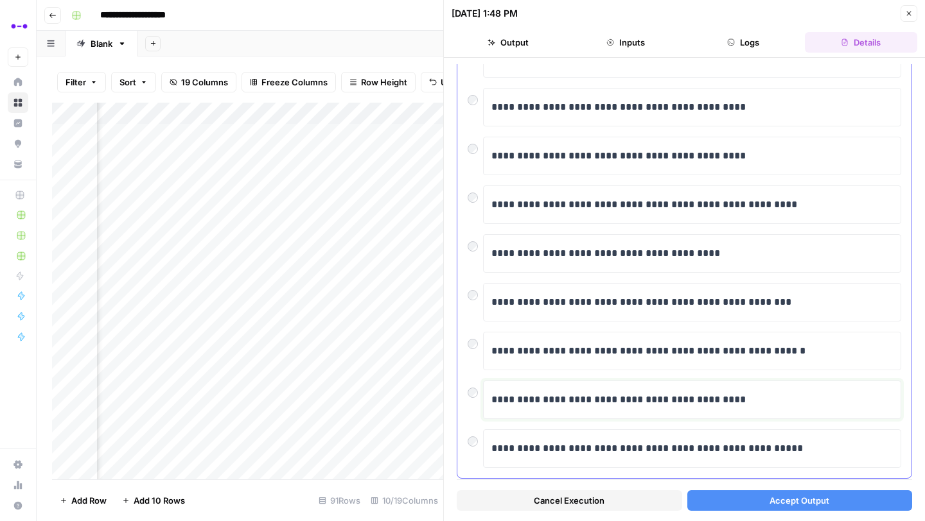
click at [498, 399] on p "**********" at bounding box center [691, 400] width 401 height 17
click at [771, 496] on span "Accept Output" at bounding box center [799, 500] width 60 height 13
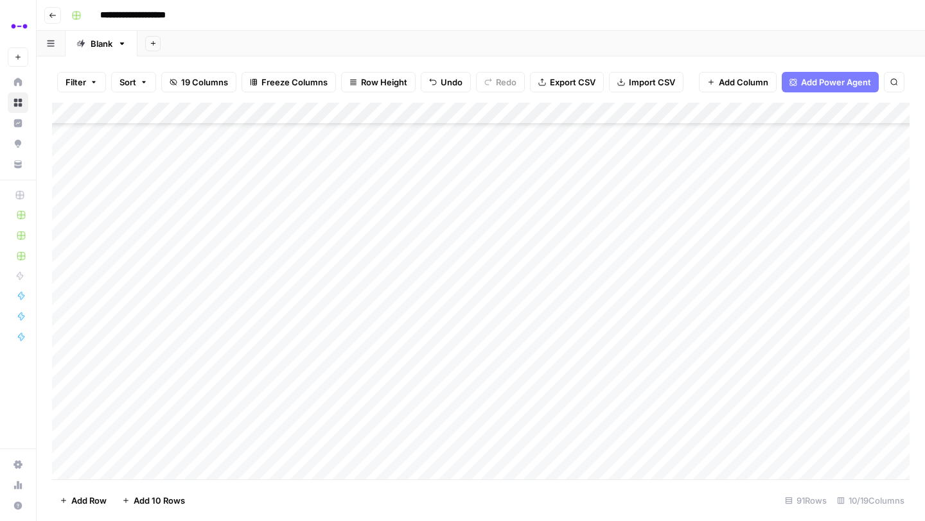
scroll to position [168, 0]
click at [273, 182] on div "Add Column" at bounding box center [480, 291] width 857 height 377
click at [433, 185] on div "Add Column" at bounding box center [480, 291] width 857 height 377
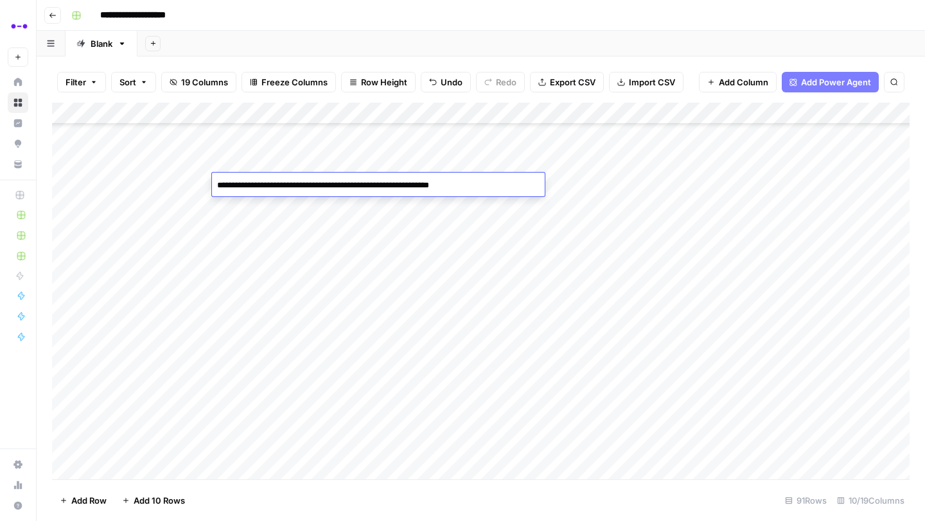
click at [433, 185] on textarea "**********" at bounding box center [378, 186] width 333 height 18
click at [428, 187] on textarea "**********" at bounding box center [378, 186] width 333 height 18
click at [621, 187] on div "Add Column" at bounding box center [480, 291] width 857 height 377
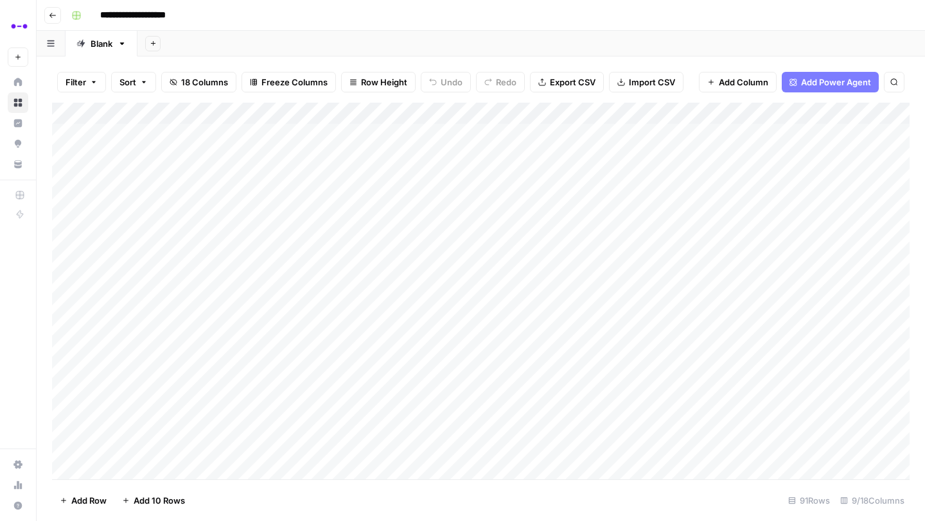
click at [55, 15] on icon "button" at bounding box center [53, 16] width 8 height 8
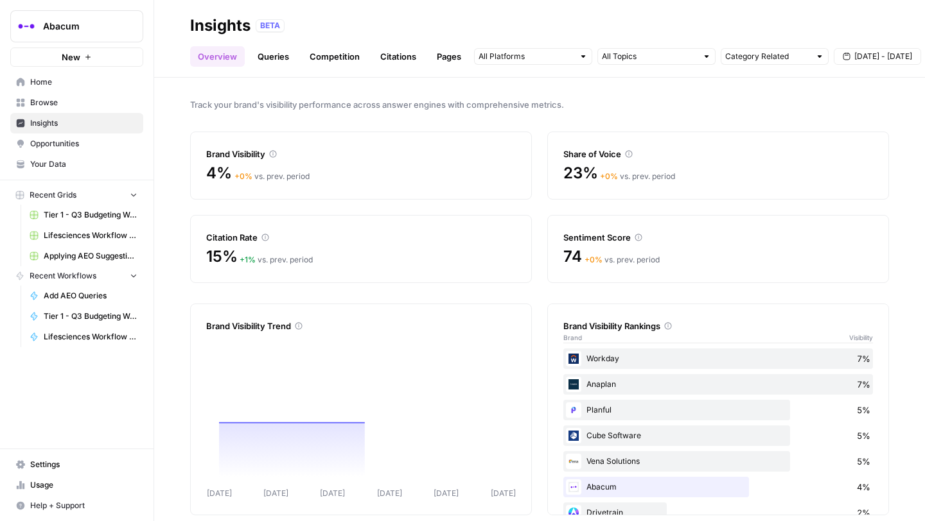
click at [46, 144] on span "Opportunities" at bounding box center [83, 144] width 107 height 12
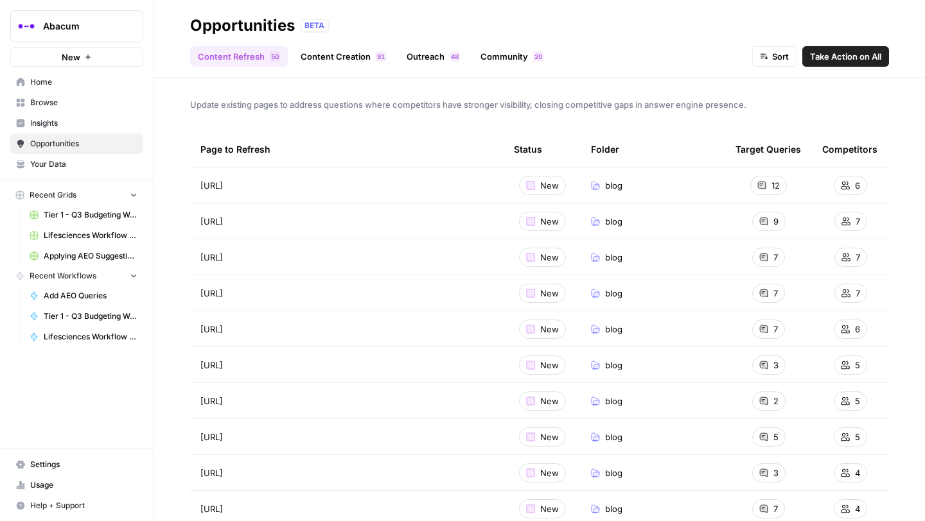
click at [348, 57] on link "Content Creation 1 9" at bounding box center [343, 56] width 101 height 21
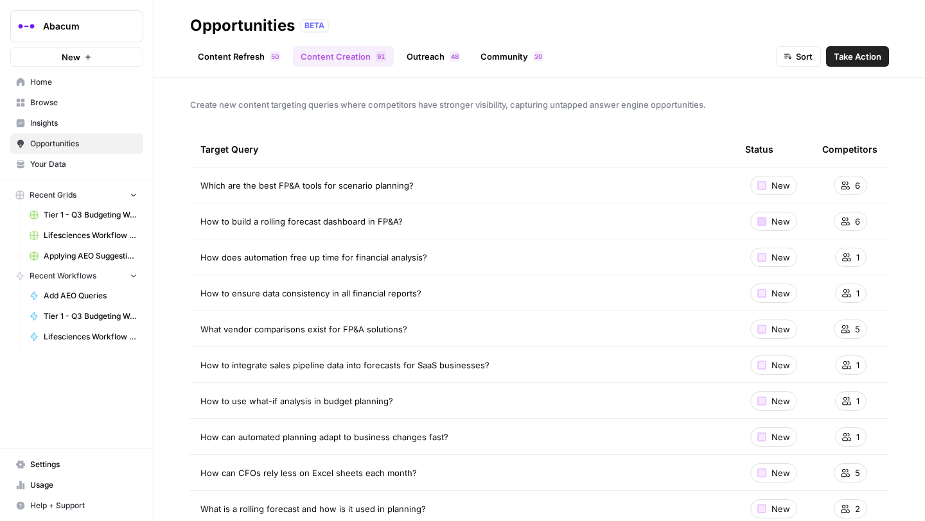
click at [761, 220] on div at bounding box center [761, 221] width 9 height 9
click at [758, 225] on div at bounding box center [761, 221] width 9 height 9
click at [774, 222] on span "New" at bounding box center [780, 221] width 19 height 13
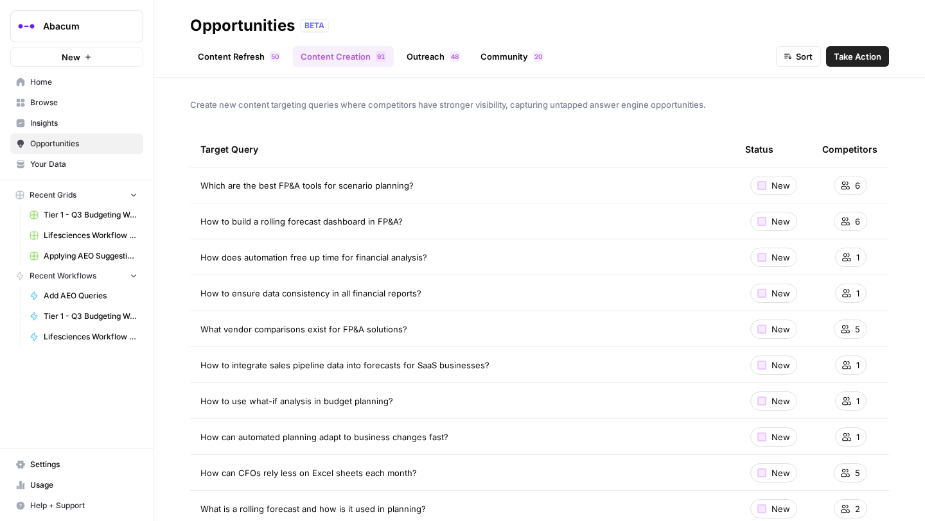
click at [767, 222] on div "New" at bounding box center [773, 221] width 47 height 19
click at [763, 222] on div at bounding box center [761, 221] width 9 height 9
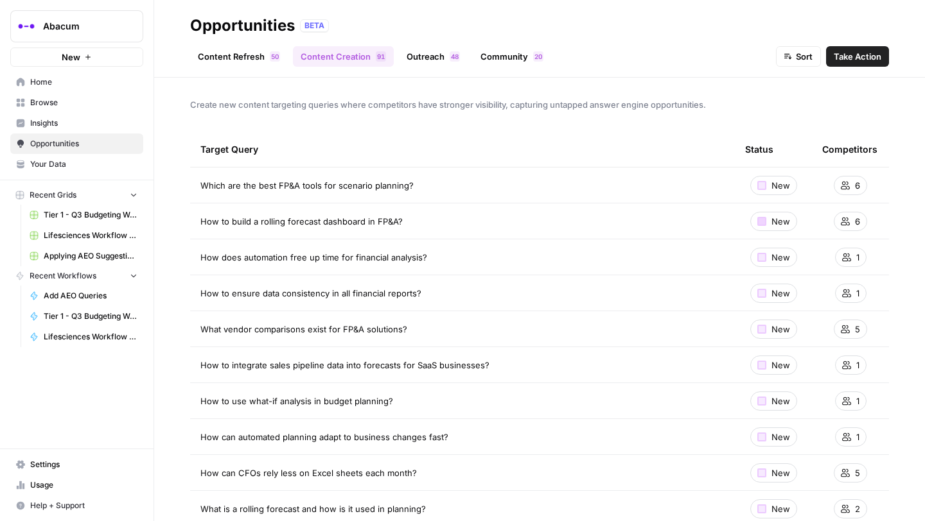
click at [763, 222] on div at bounding box center [761, 221] width 9 height 9
click at [600, 214] on td "How to build a rolling forecast dashboard in FP&A?" at bounding box center [462, 221] width 544 height 35
click at [308, 222] on span "How to build a rolling forecast dashboard in FP&A?" at bounding box center [301, 221] width 202 height 13
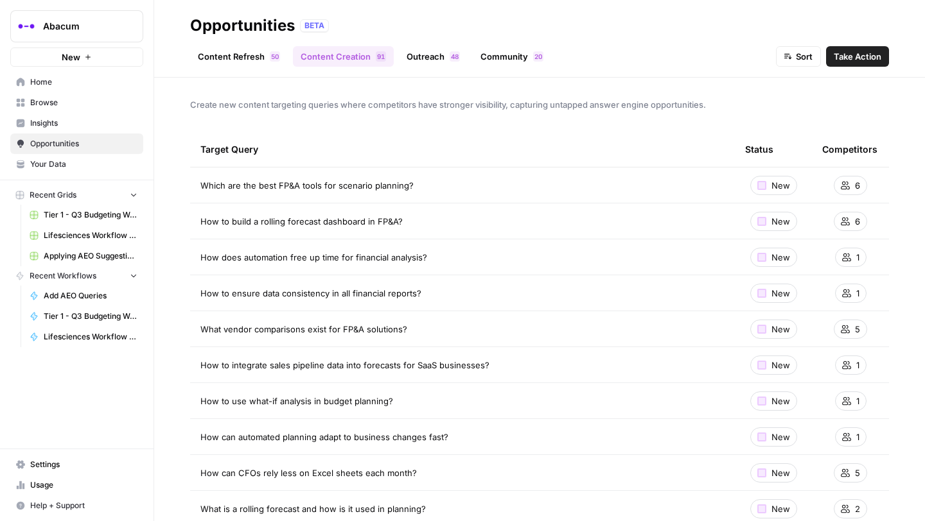
click at [326, 126] on div "Create new content targeting queries where competitors have stronger visibility…" at bounding box center [539, 300] width 770 height 444
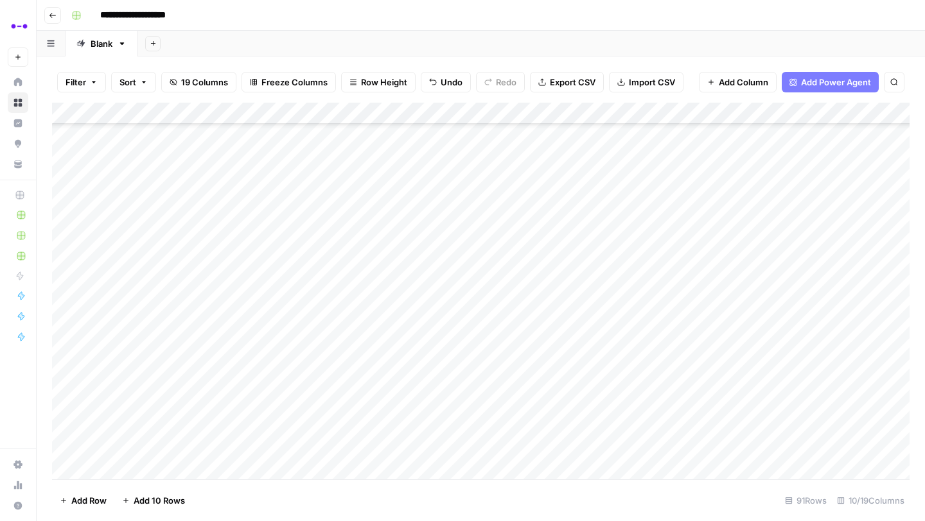
scroll to position [168, 0]
click at [364, 211] on div "Add Column" at bounding box center [480, 291] width 857 height 377
click at [372, 232] on div "Add Column" at bounding box center [480, 291] width 857 height 377
click at [425, 250] on div "Add Column" at bounding box center [480, 291] width 857 height 377
click at [419, 270] on div "Add Column" at bounding box center [480, 291] width 857 height 377
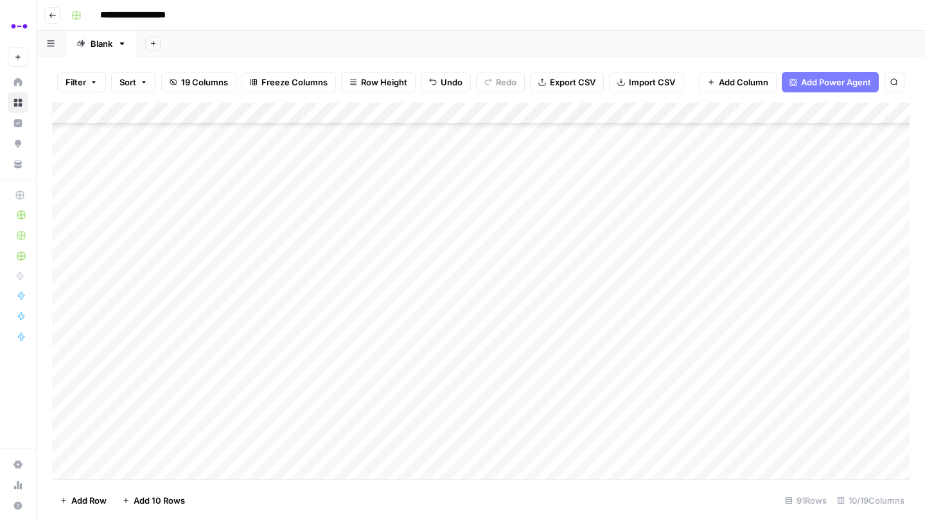
click at [424, 291] on div "Add Column" at bounding box center [480, 291] width 857 height 377
click at [425, 320] on div "Add Column" at bounding box center [480, 291] width 857 height 377
click at [618, 313] on div "Add Column" at bounding box center [480, 291] width 857 height 377
click at [333, 173] on div "Add Column" at bounding box center [480, 291] width 857 height 377
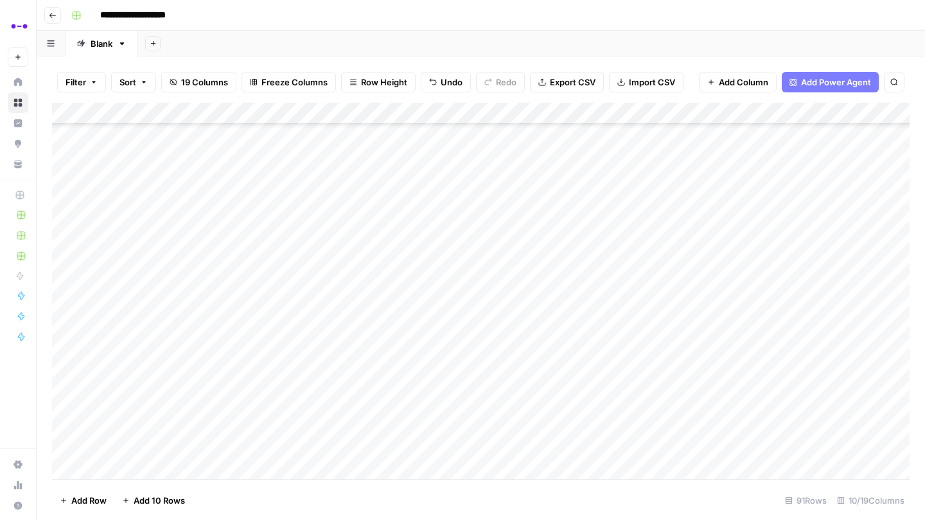
click at [372, 195] on div "Add Column" at bounding box center [480, 291] width 857 height 377
click at [611, 193] on div "Add Column" at bounding box center [480, 291] width 857 height 377
click at [615, 215] on div "Add Column" at bounding box center [480, 291] width 857 height 377
click at [392, 215] on div "Add Column" at bounding box center [480, 291] width 857 height 377
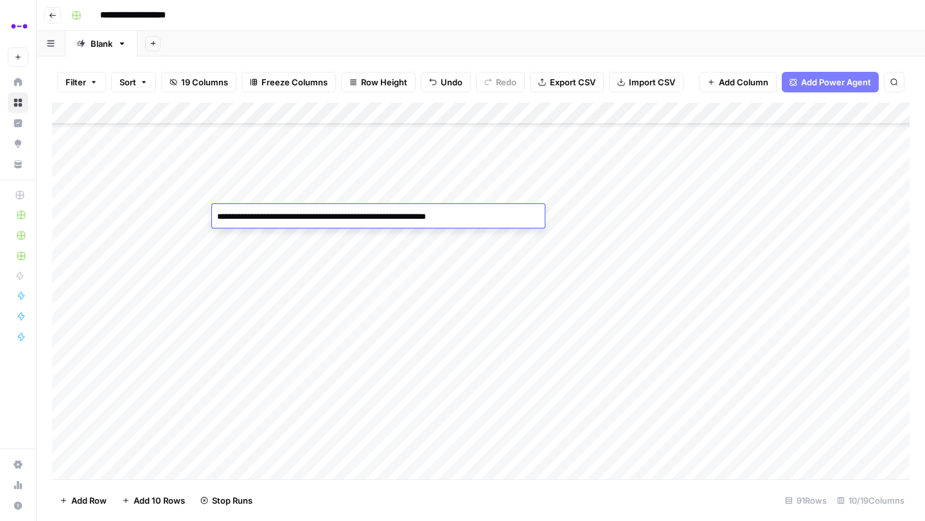
click at [392, 215] on textarea "**********" at bounding box center [378, 217] width 333 height 18
click at [383, 215] on textarea "**********" at bounding box center [378, 217] width 333 height 18
drag, startPoint x: 370, startPoint y: 217, endPoint x: 474, endPoint y: 217, distance: 104.0
click at [474, 217] on textarea "**********" at bounding box center [378, 217] width 333 height 18
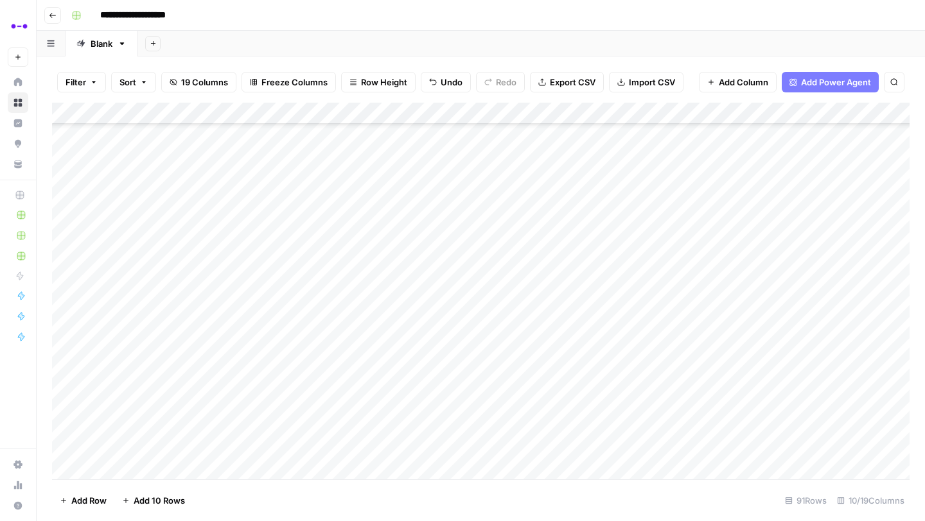
click at [499, 272] on div "Add Column" at bounding box center [480, 291] width 857 height 377
click at [449, 275] on div "Add Column" at bounding box center [480, 291] width 857 height 377
click at [434, 221] on div "Add Column" at bounding box center [480, 291] width 857 height 377
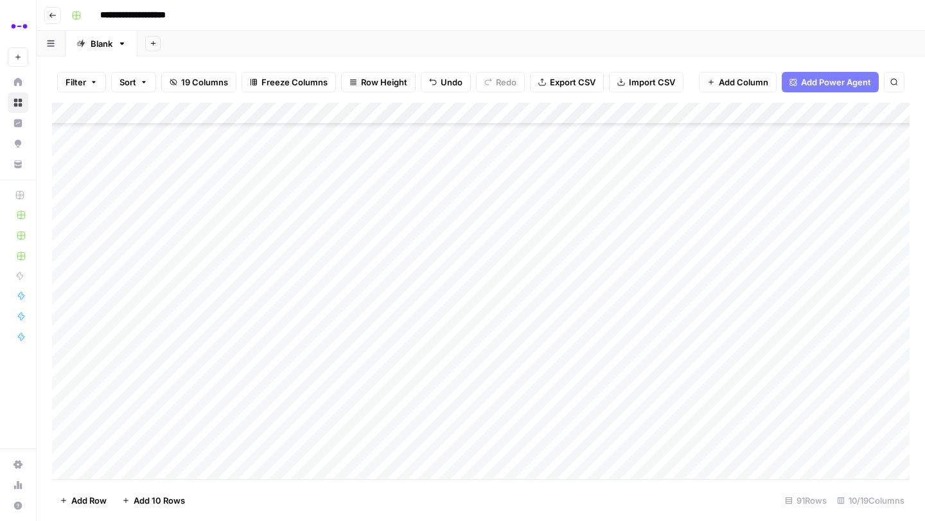
click at [466, 220] on div "Add Column" at bounding box center [480, 291] width 857 height 377
click at [733, 215] on div "Add Column" at bounding box center [480, 291] width 857 height 377
